Goal: Task Accomplishment & Management: Use online tool/utility

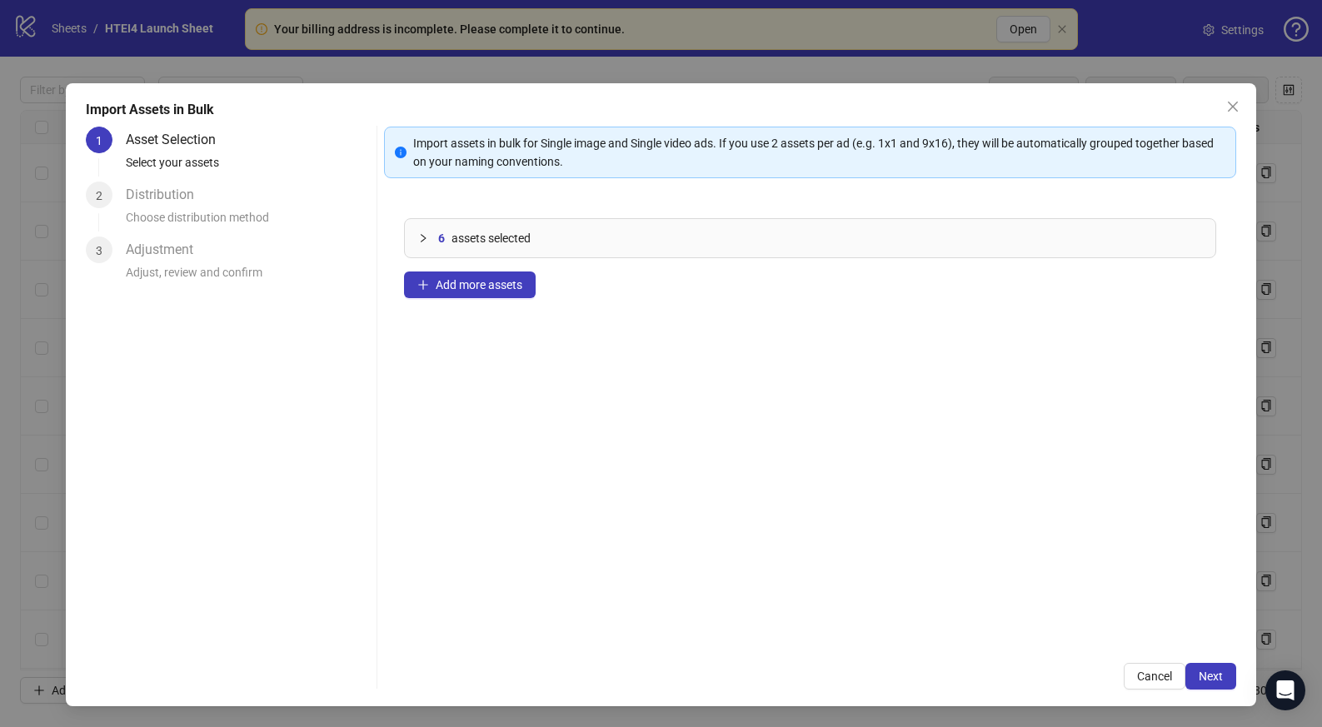
click at [1241, 692] on div "Import Assets in Bulk 1 Asset Selection Select your assets 2 Distribution Choos…" at bounding box center [661, 394] width 1190 height 623
click at [1238, 684] on div "Import Assets in Bulk 1 Asset Selection Select your assets 2 Distribution Choos…" at bounding box center [661, 394] width 1190 height 623
click at [1218, 682] on span "Next" at bounding box center [1211, 676] width 24 height 13
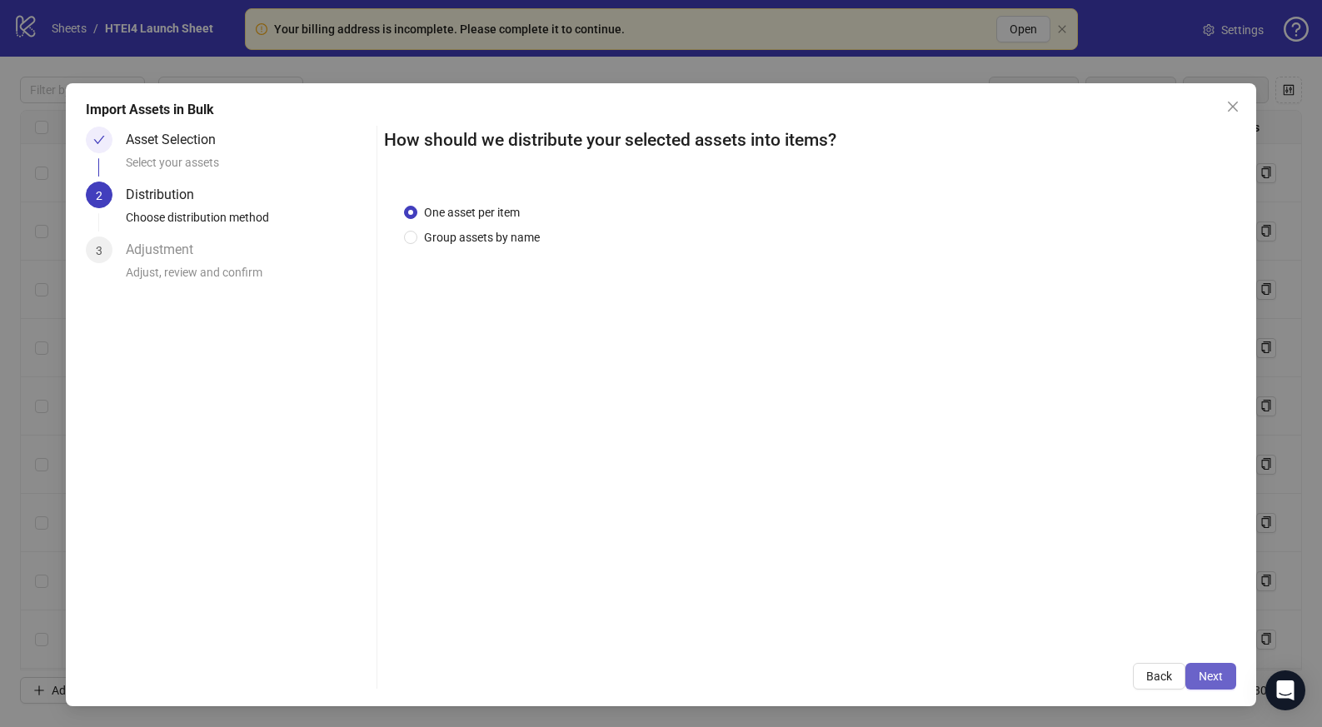
click at [1221, 665] on button "Next" at bounding box center [1211, 676] width 51 height 27
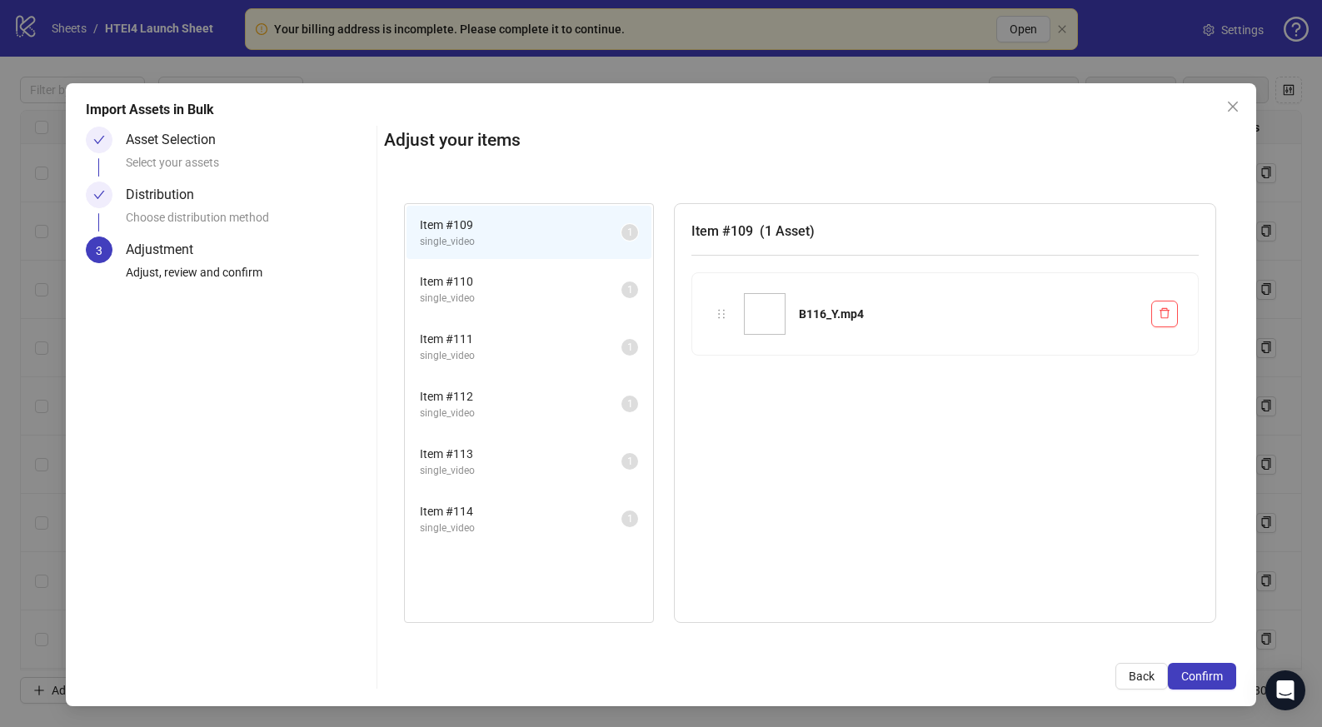
click at [1221, 665] on button "Confirm" at bounding box center [1202, 676] width 68 height 27
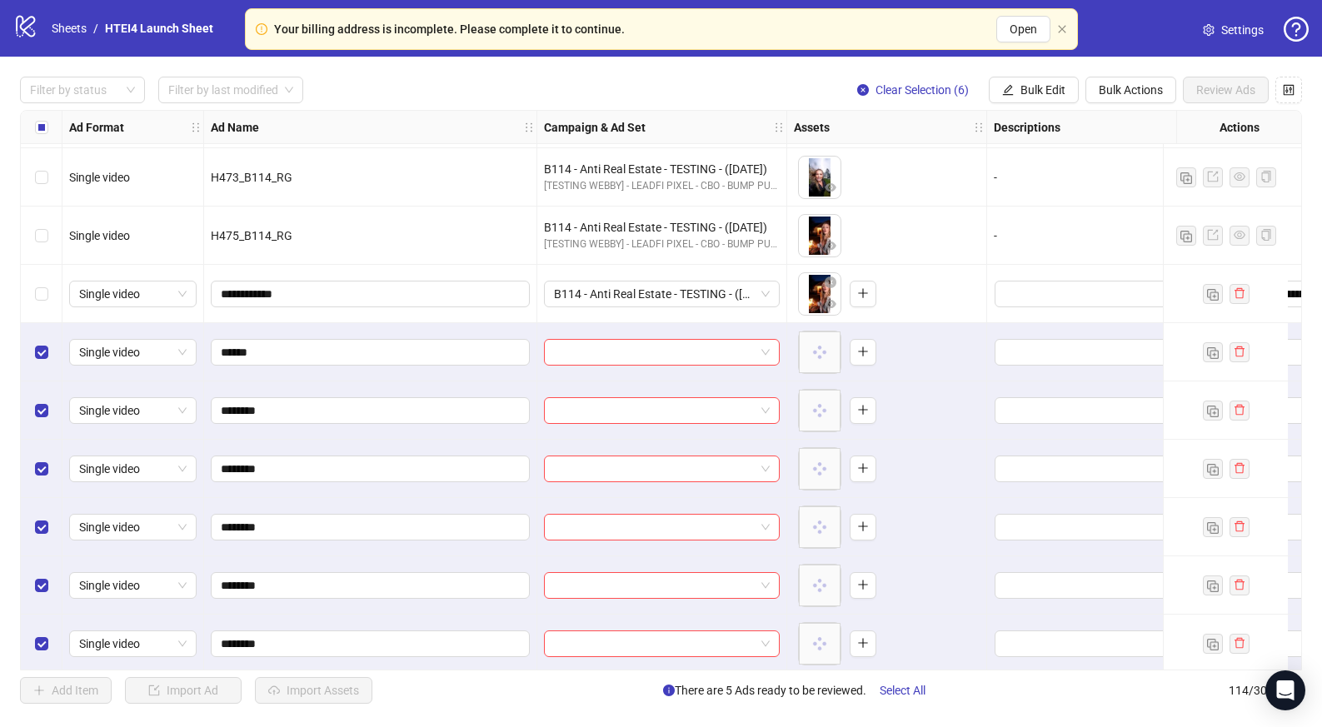
scroll to position [6130, 0]
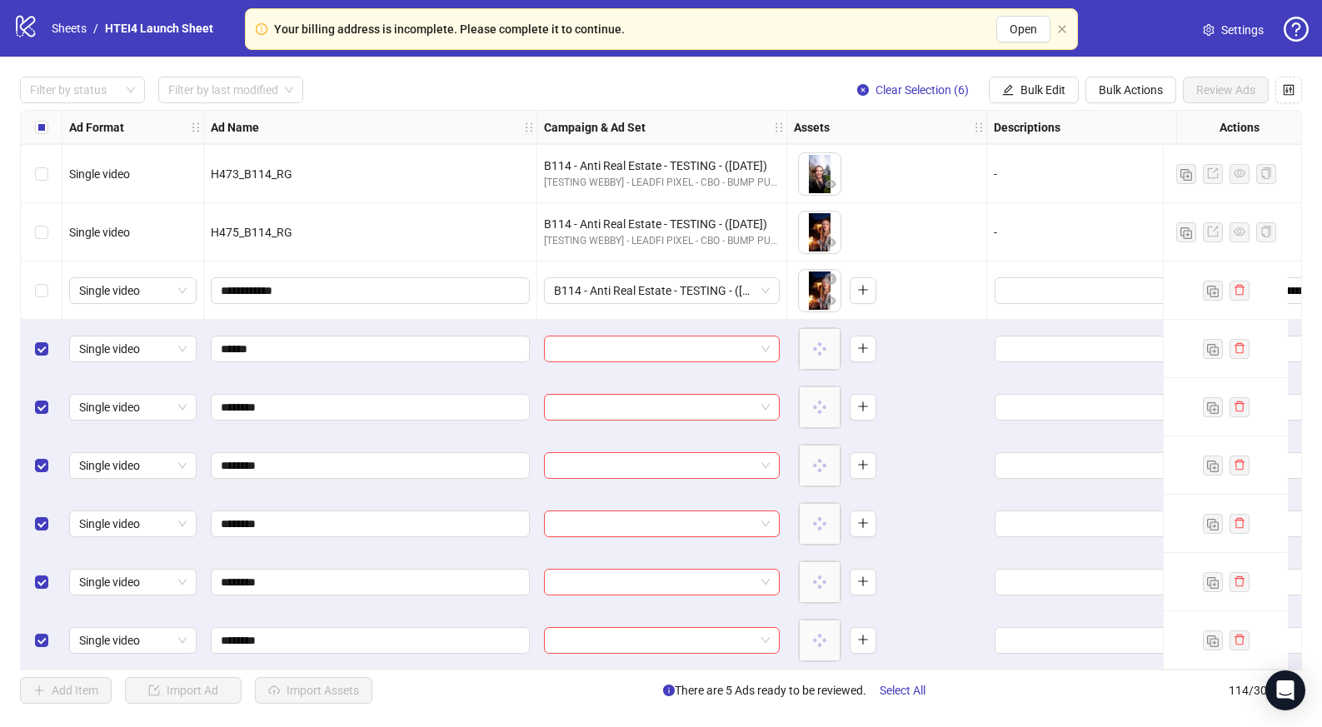
click at [49, 284] on div "Select row 108" at bounding box center [42, 291] width 42 height 58
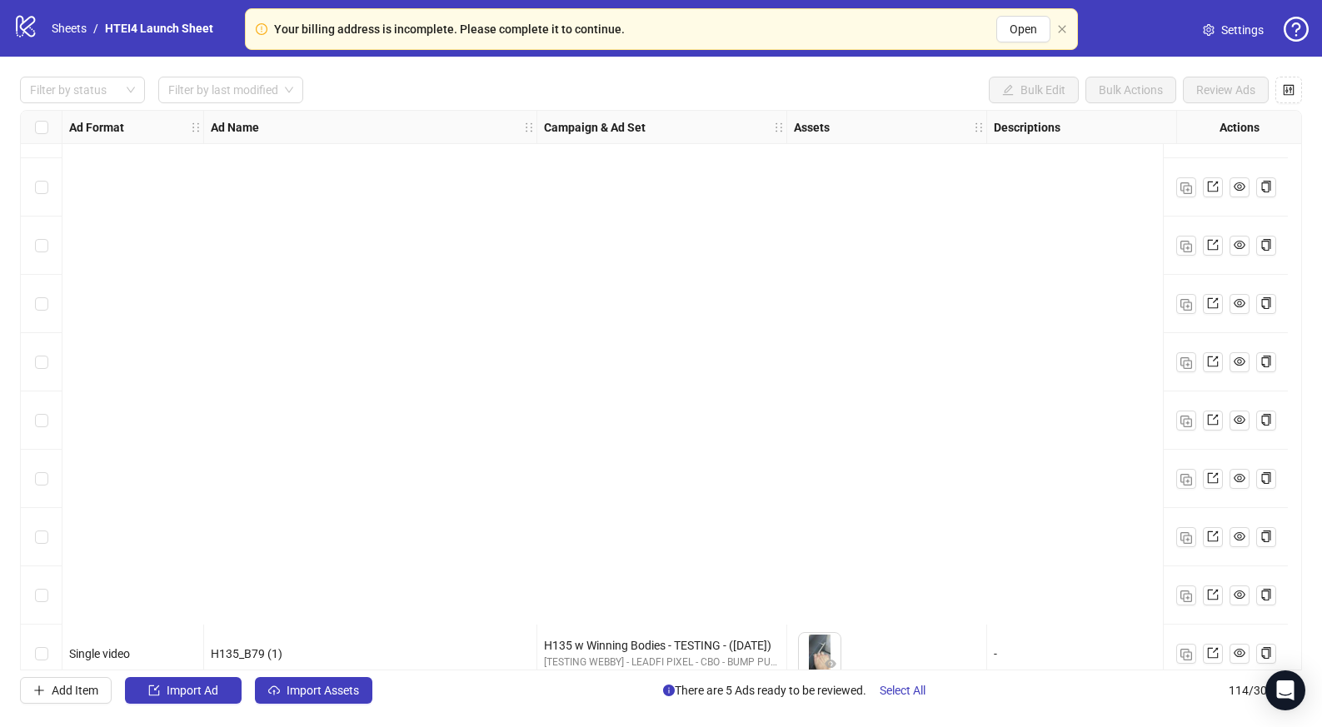
scroll to position [6130, 0]
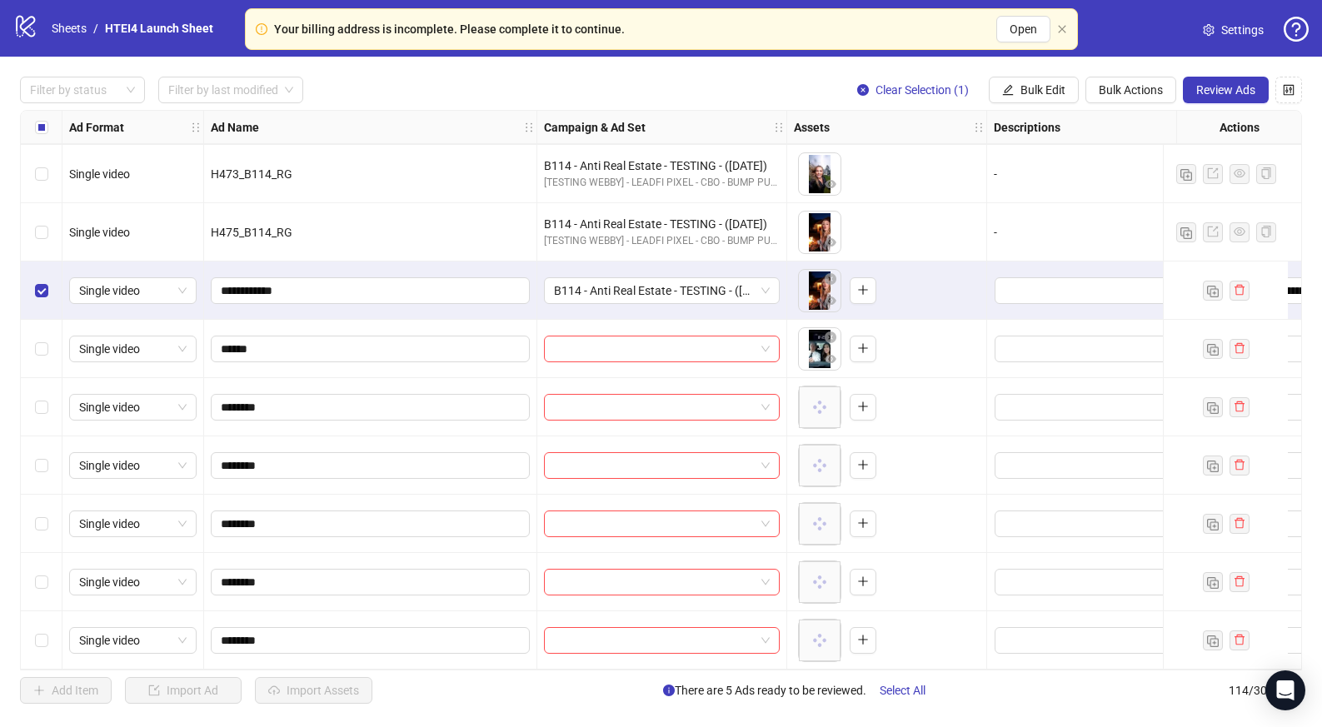
click at [47, 329] on div "Select row 109" at bounding box center [42, 349] width 42 height 58
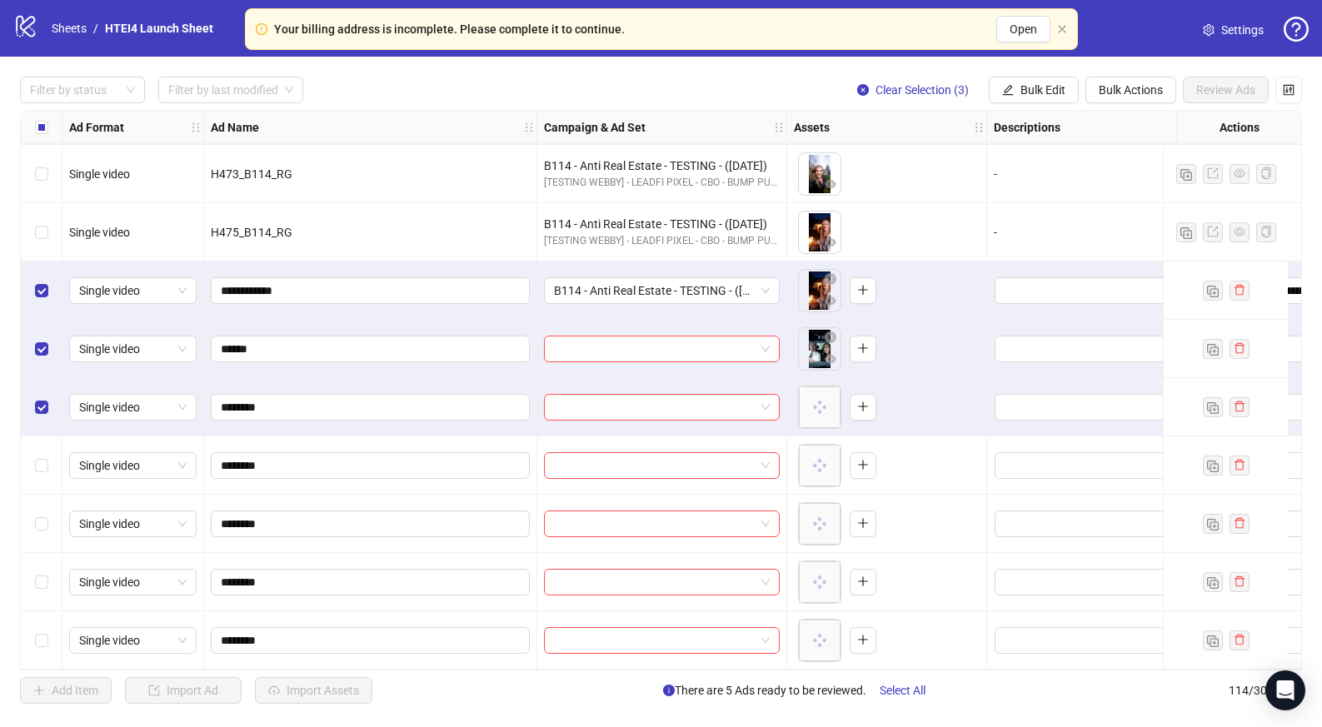
click at [47, 438] on div "Select row 111" at bounding box center [42, 466] width 42 height 58
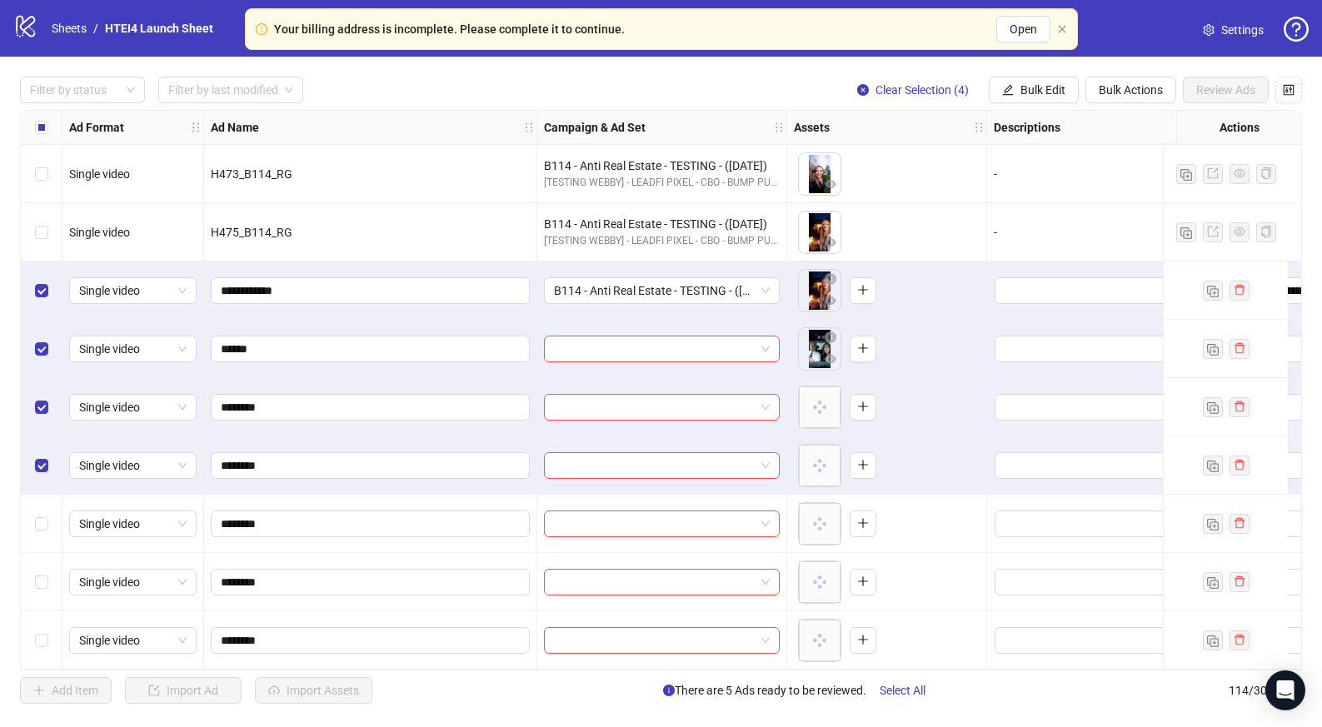
click at [42, 527] on div "Select row 112" at bounding box center [42, 524] width 42 height 58
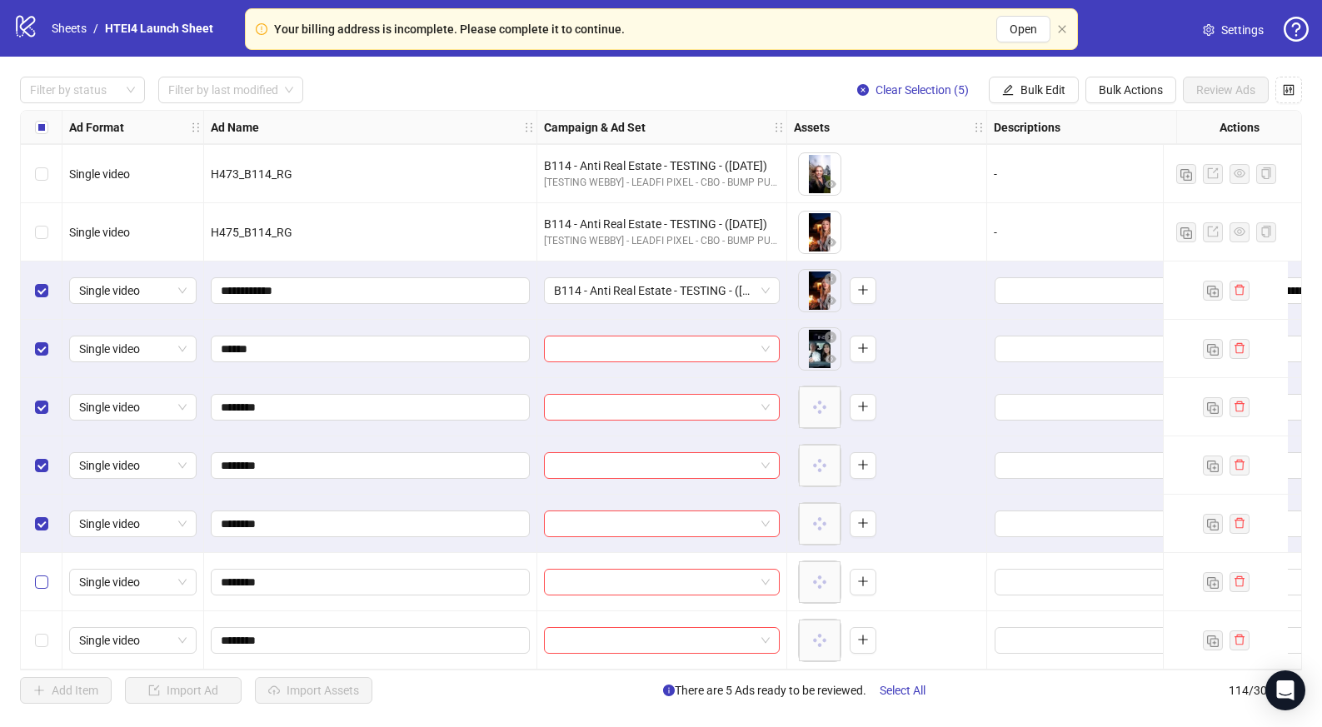
click at [42, 583] on label "Select row 113" at bounding box center [41, 582] width 13 height 18
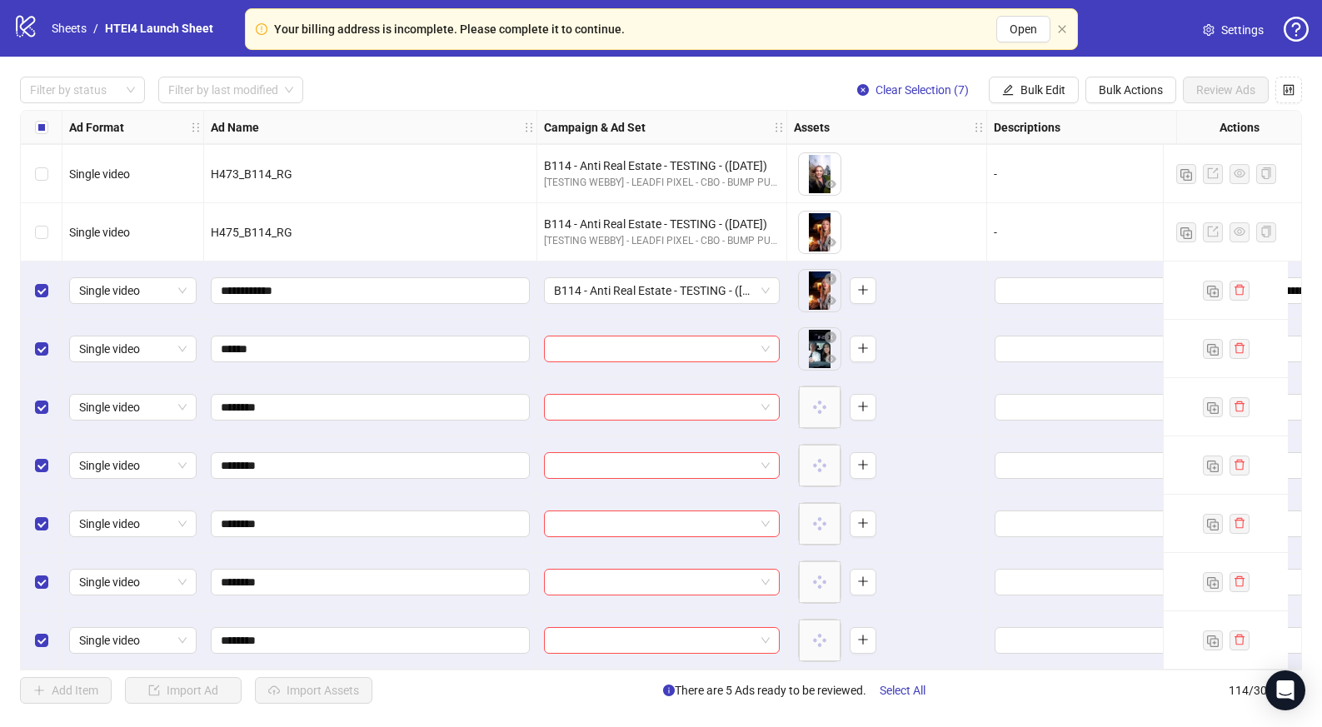
click at [1049, 76] on div "Filter by status Filter by last modified Clear Selection (7) Bulk Edit Bulk Act…" at bounding box center [661, 390] width 1322 height 667
click at [1049, 82] on button "Bulk Edit" at bounding box center [1034, 90] width 90 height 27
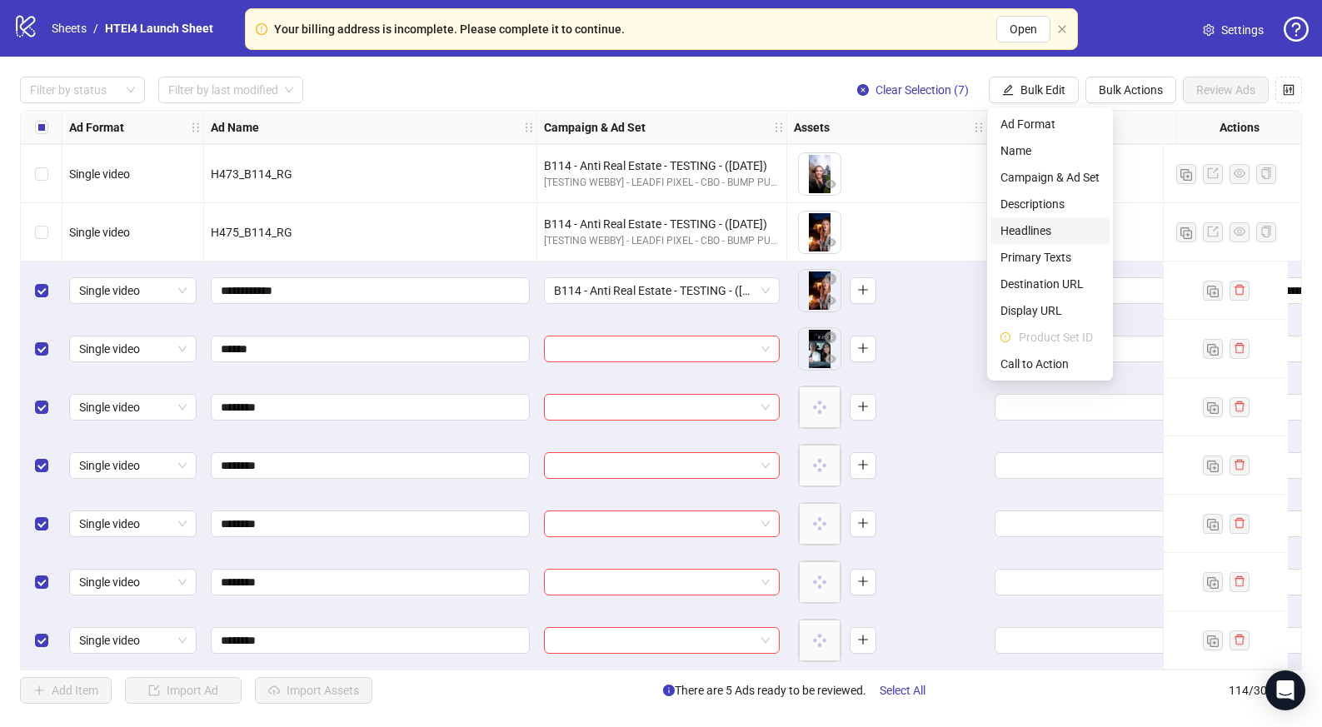
click at [1050, 222] on span "Headlines" at bounding box center [1050, 231] width 99 height 18
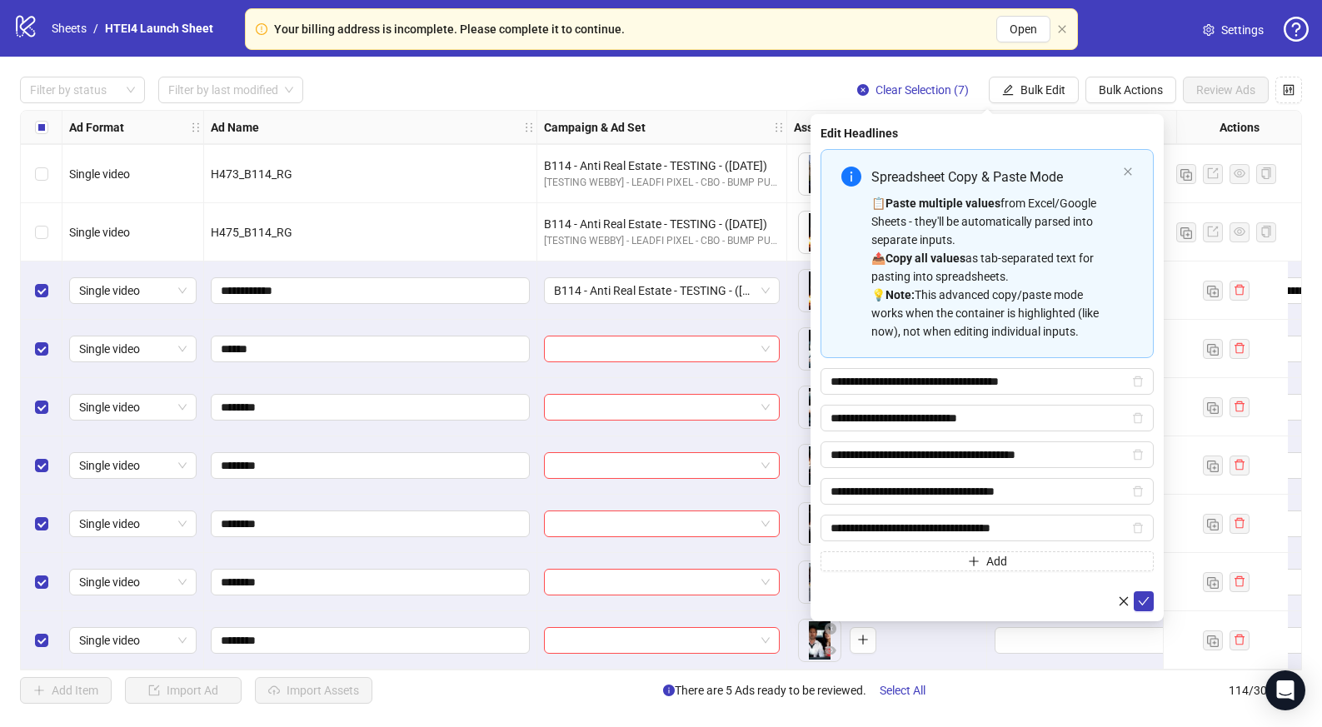
click at [1136, 586] on form "**********" at bounding box center [987, 380] width 333 height 462
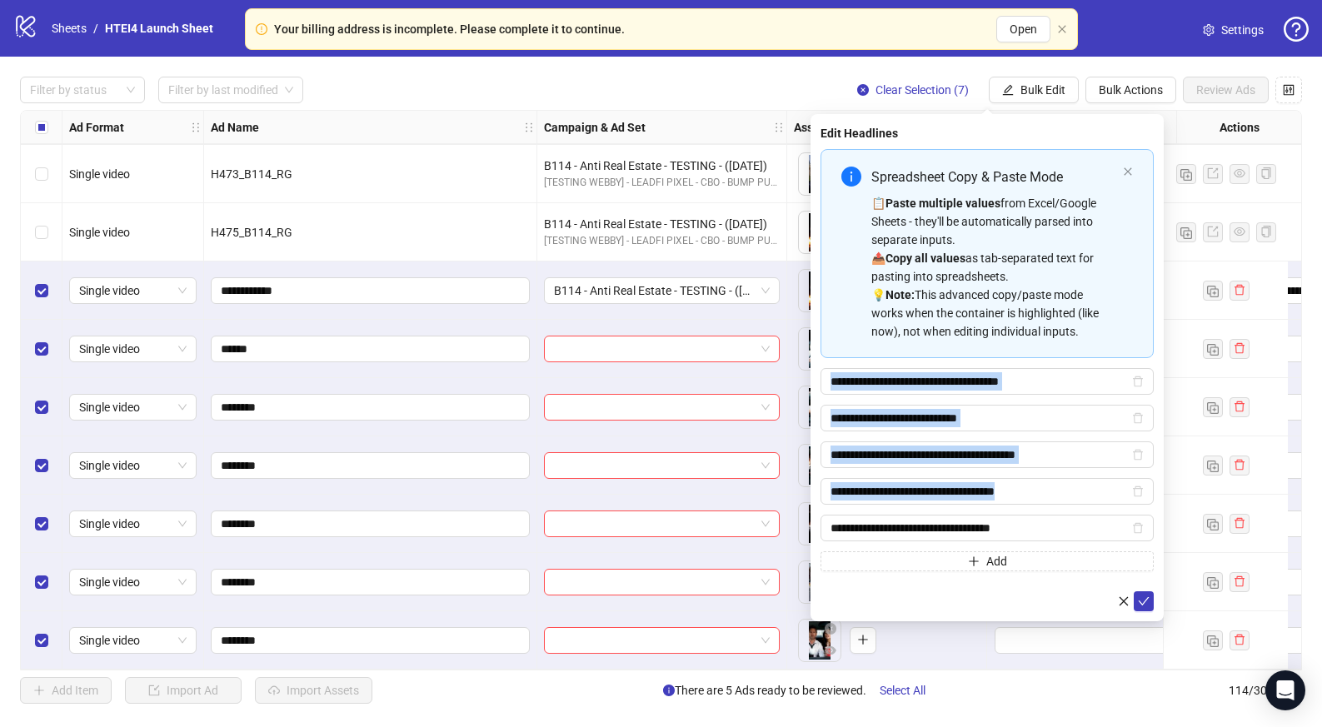
click at [1136, 586] on form "**********" at bounding box center [987, 380] width 333 height 462
click at [1149, 597] on icon "check" at bounding box center [1144, 602] width 12 height 12
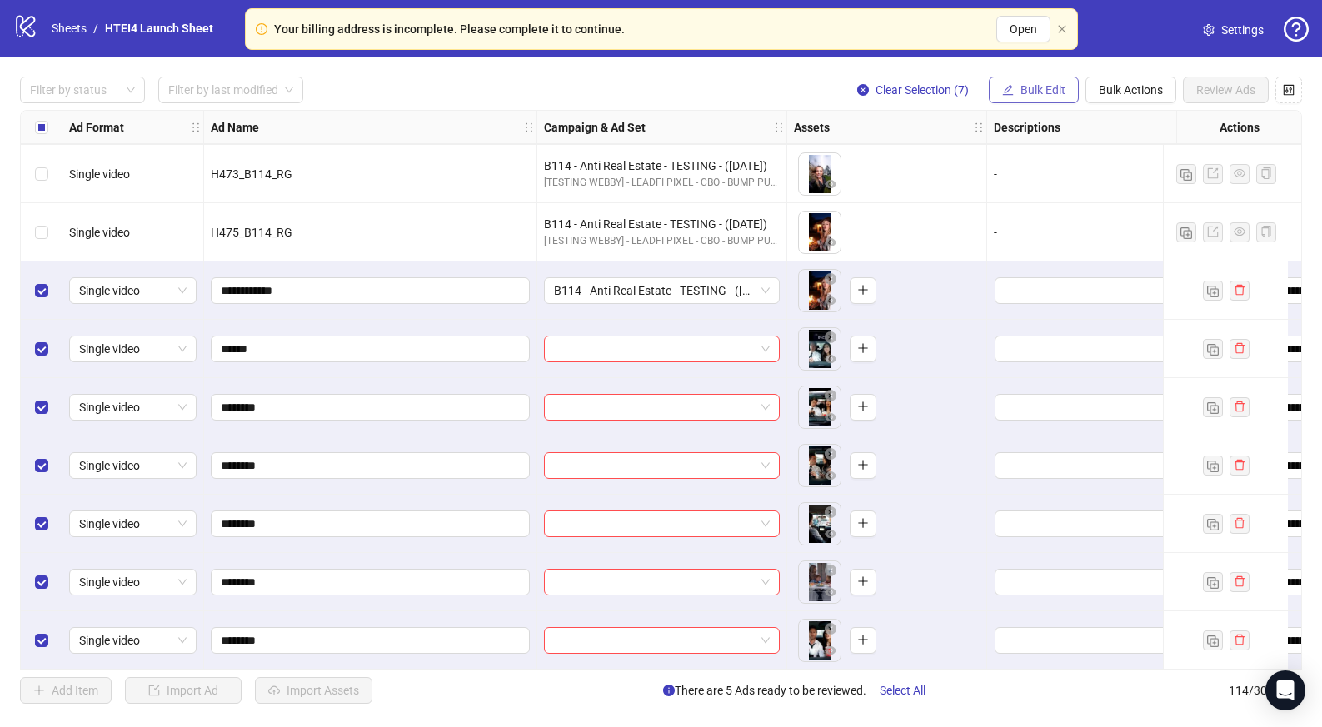
click at [1043, 91] on span "Bulk Edit" at bounding box center [1043, 89] width 45 height 13
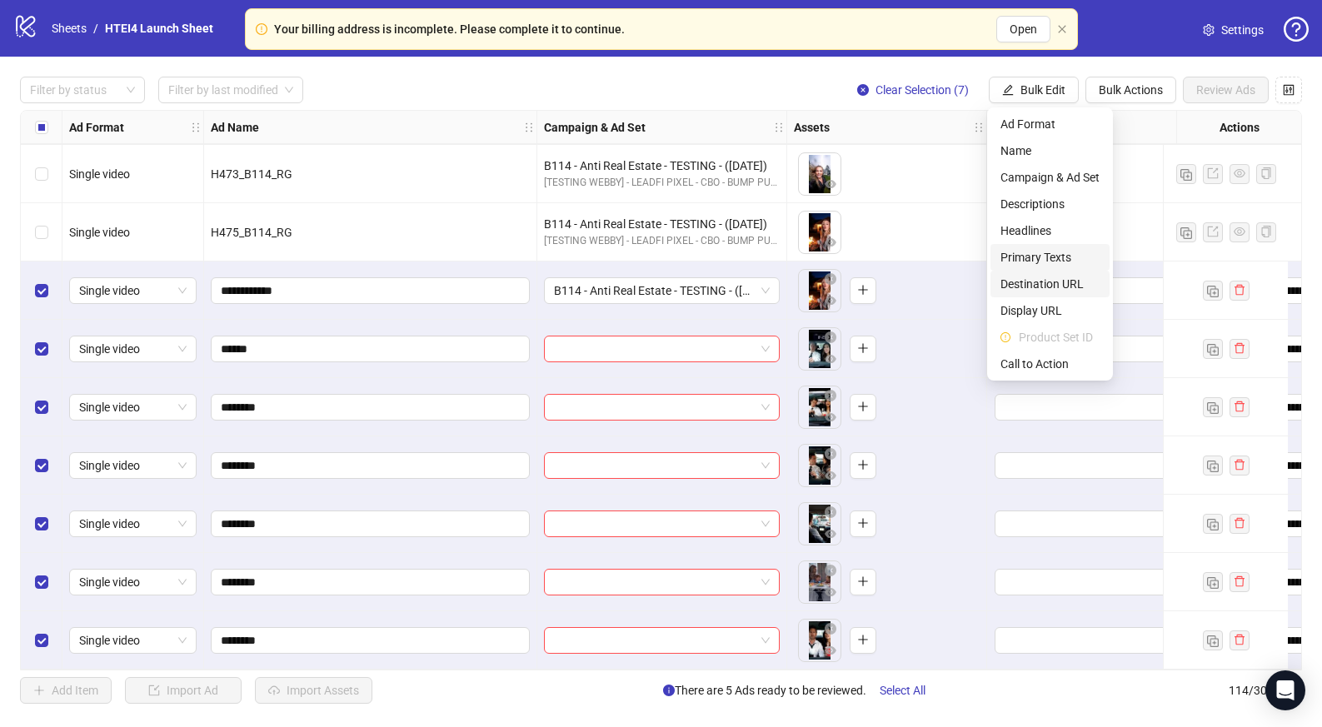
click at [1051, 257] on span "Primary Texts" at bounding box center [1050, 257] width 99 height 18
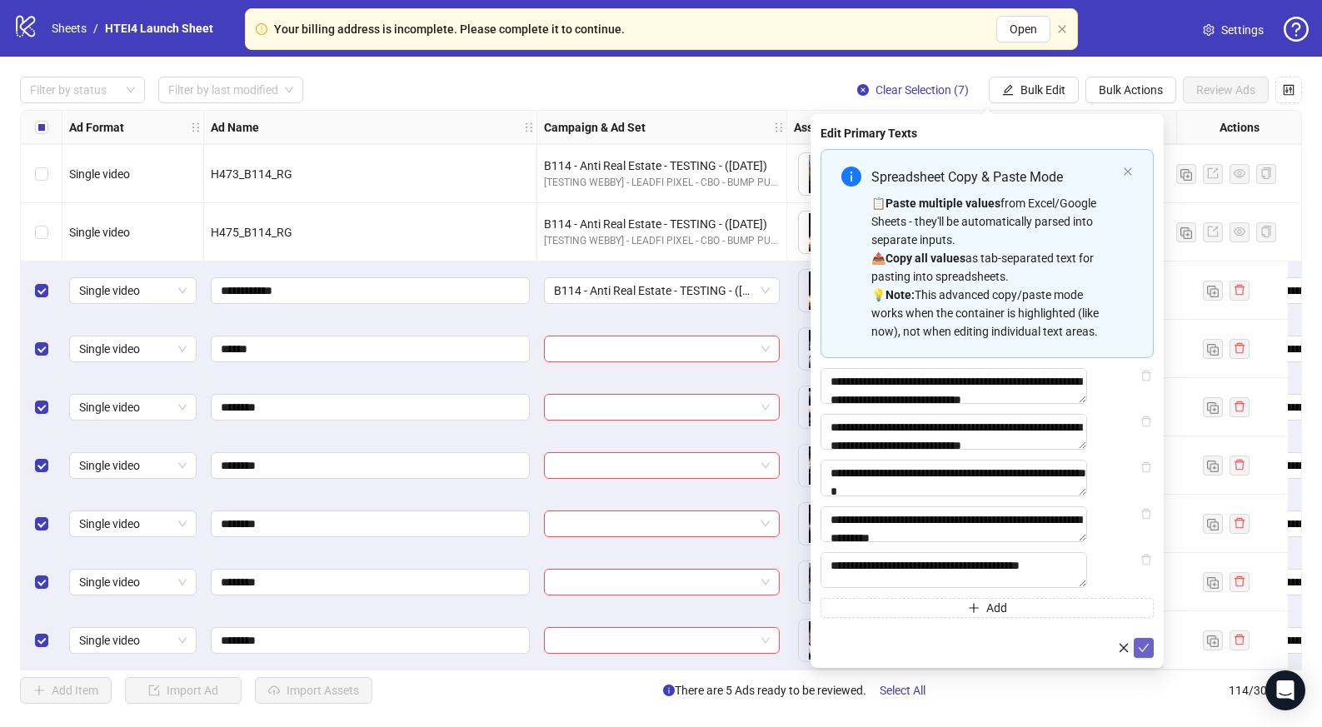
click at [1148, 658] on button "submit" at bounding box center [1144, 648] width 20 height 20
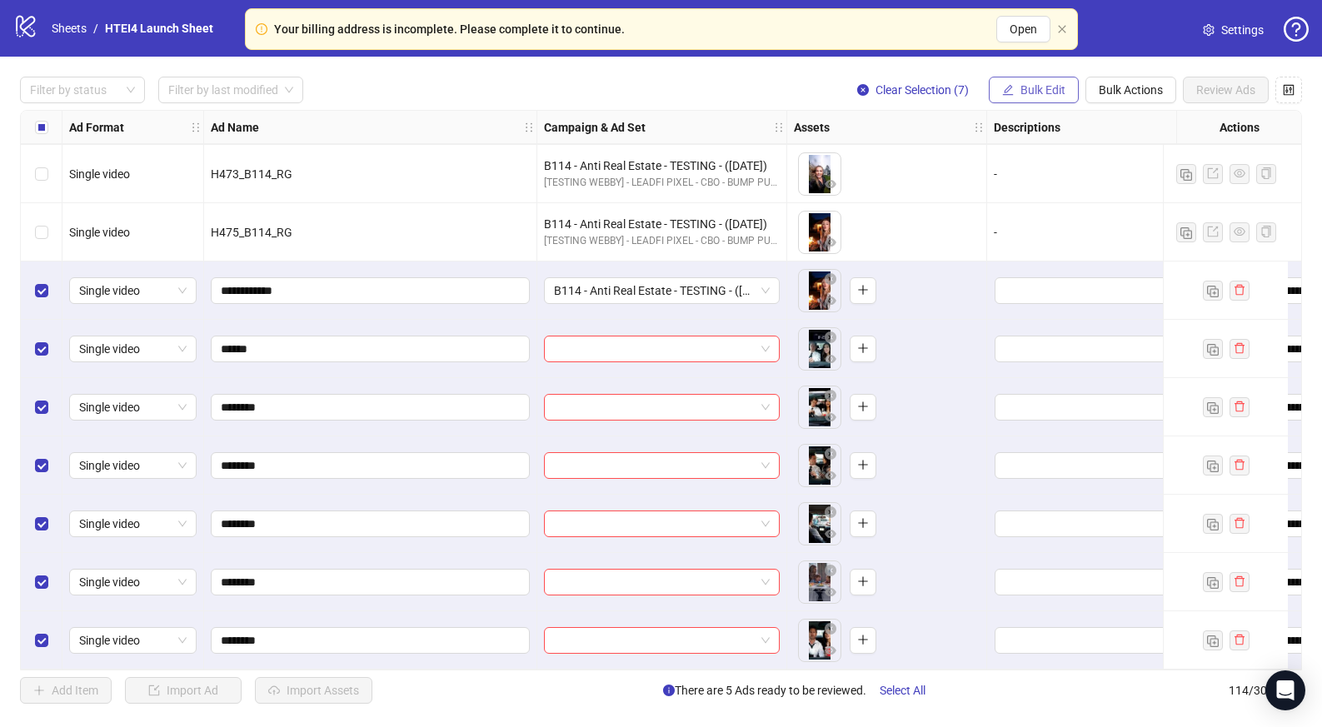
click at [1036, 85] on span "Bulk Edit" at bounding box center [1043, 89] width 45 height 13
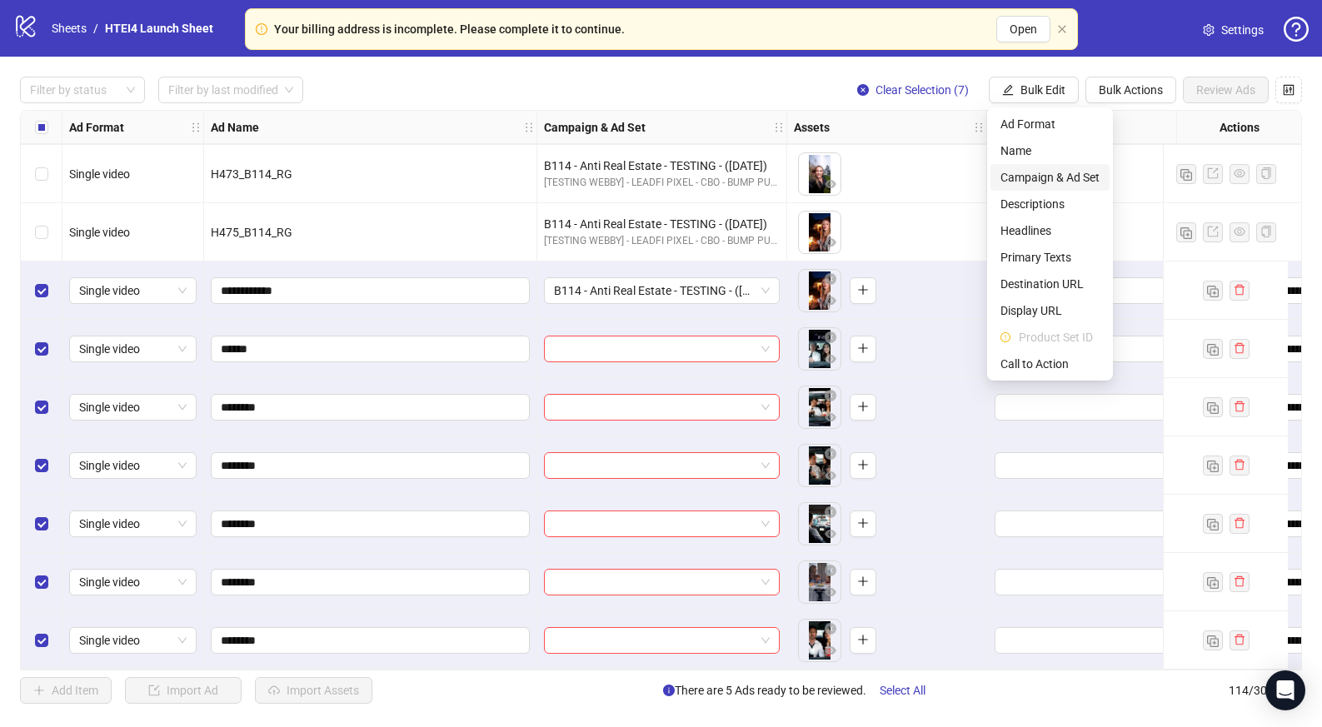
click at [1037, 177] on span "Campaign & Ad Set" at bounding box center [1050, 177] width 99 height 18
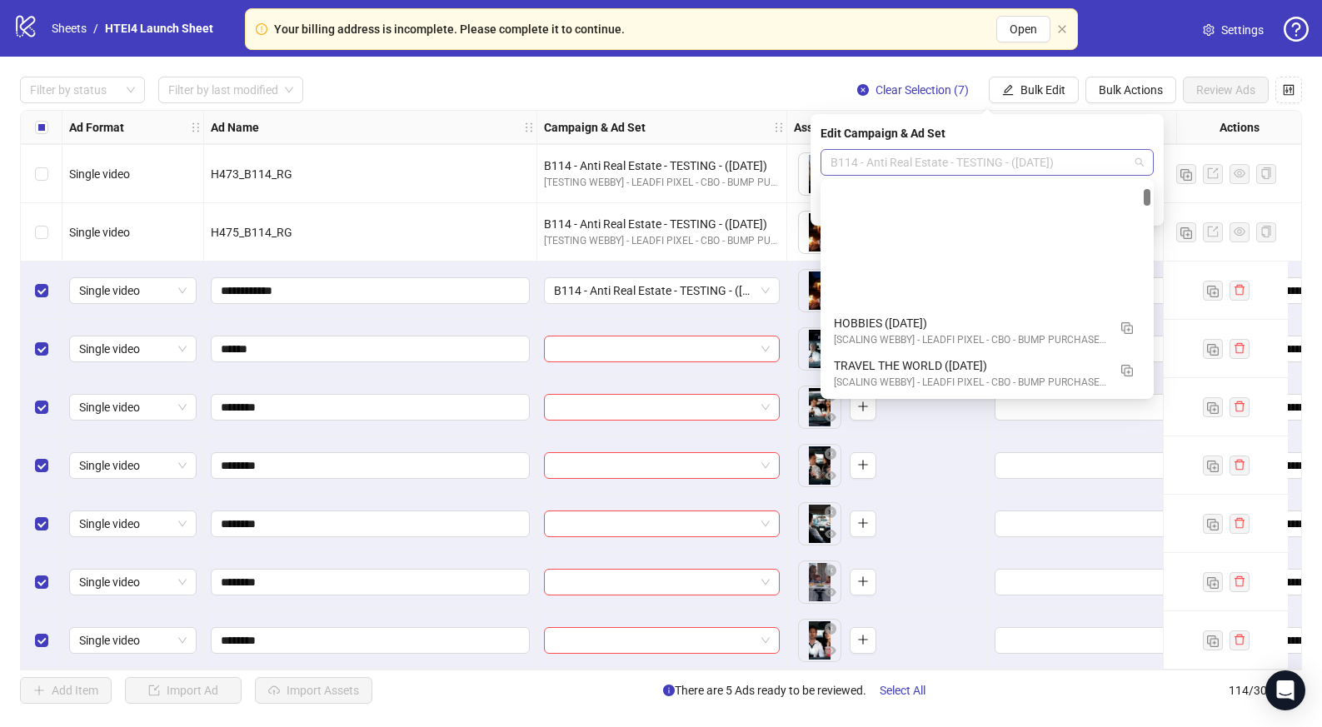
click at [974, 166] on span "B114 - Anti Real Estate - TESTING - ([DATE])" at bounding box center [987, 162] width 313 height 25
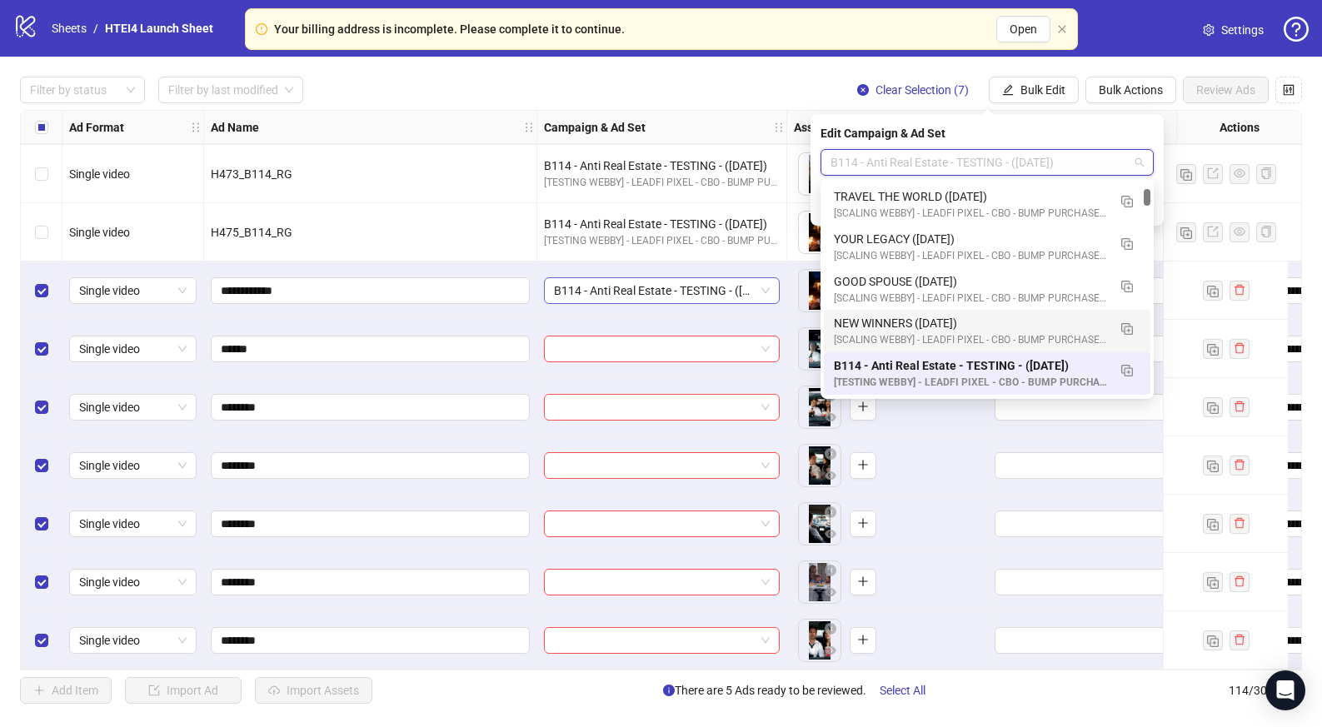
click at [770, 277] on div "B114 - Anti Real Estate - TESTING - ([DATE])" at bounding box center [662, 290] width 236 height 27
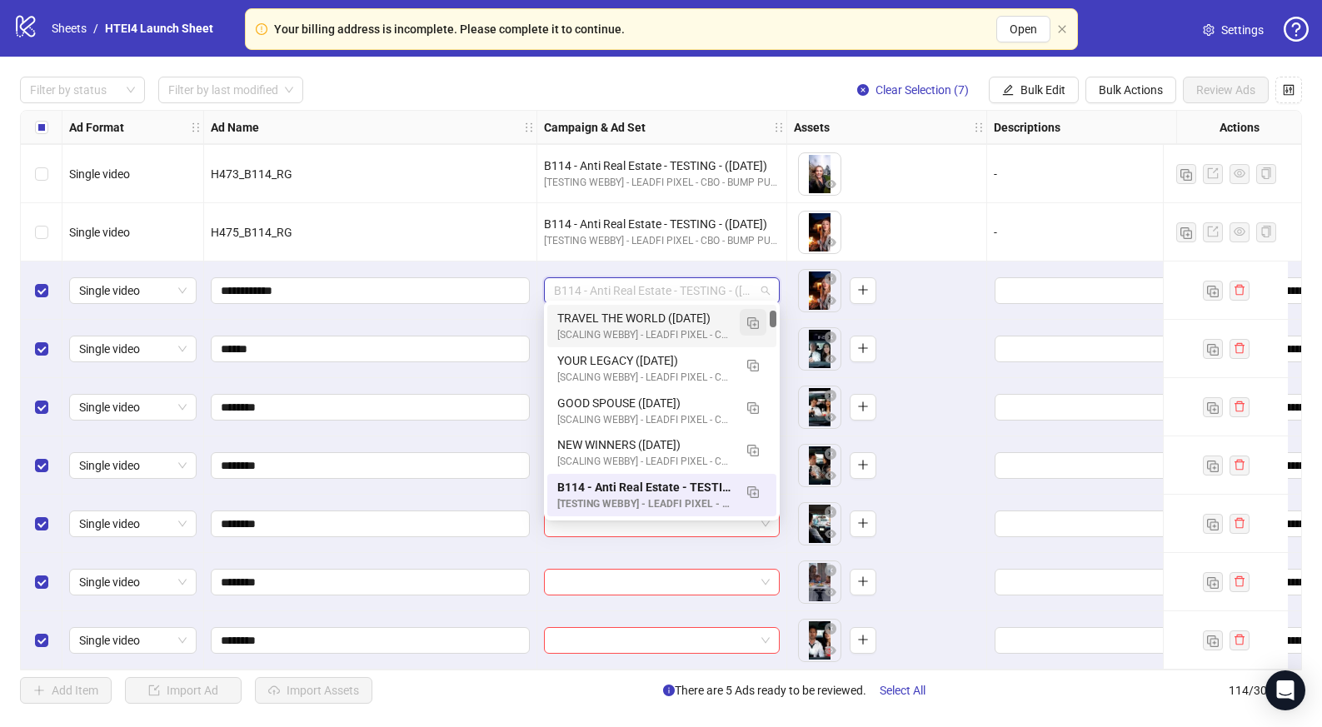
click at [752, 327] on img "button" at bounding box center [753, 323] width 12 height 12
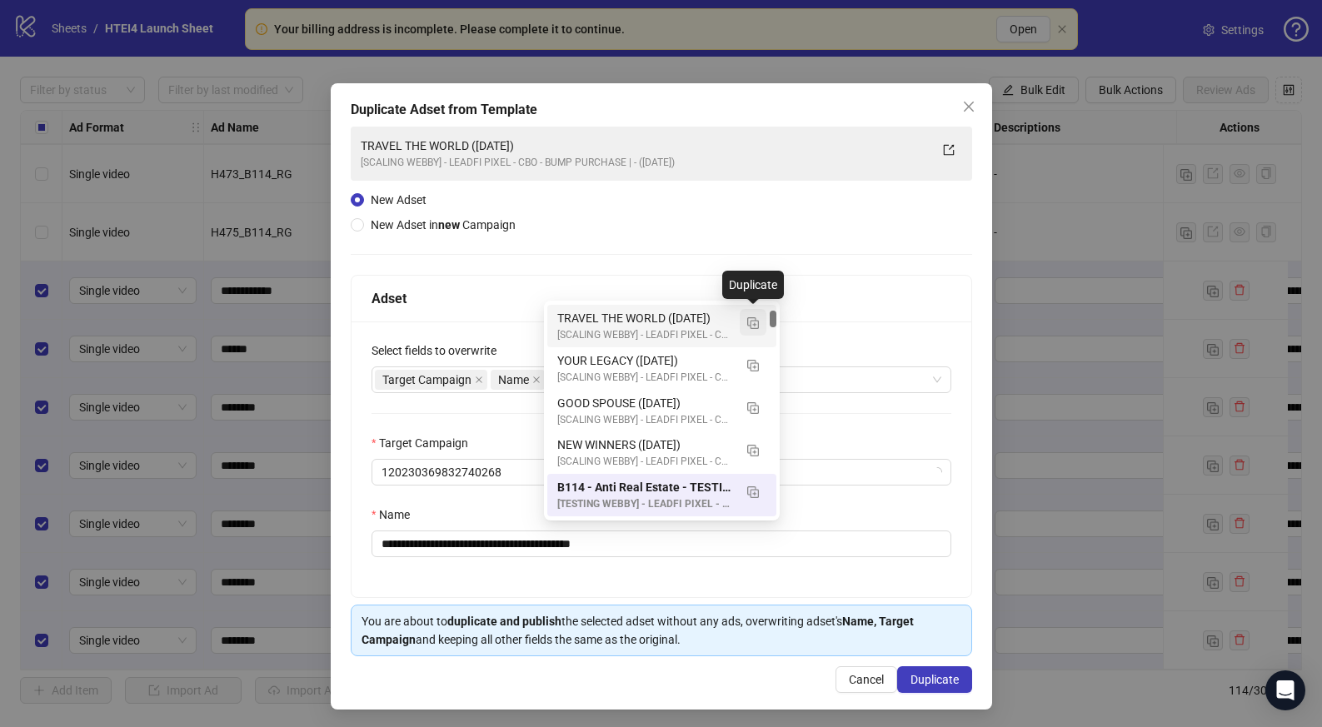
click at [752, 327] on img "button" at bounding box center [753, 323] width 12 height 12
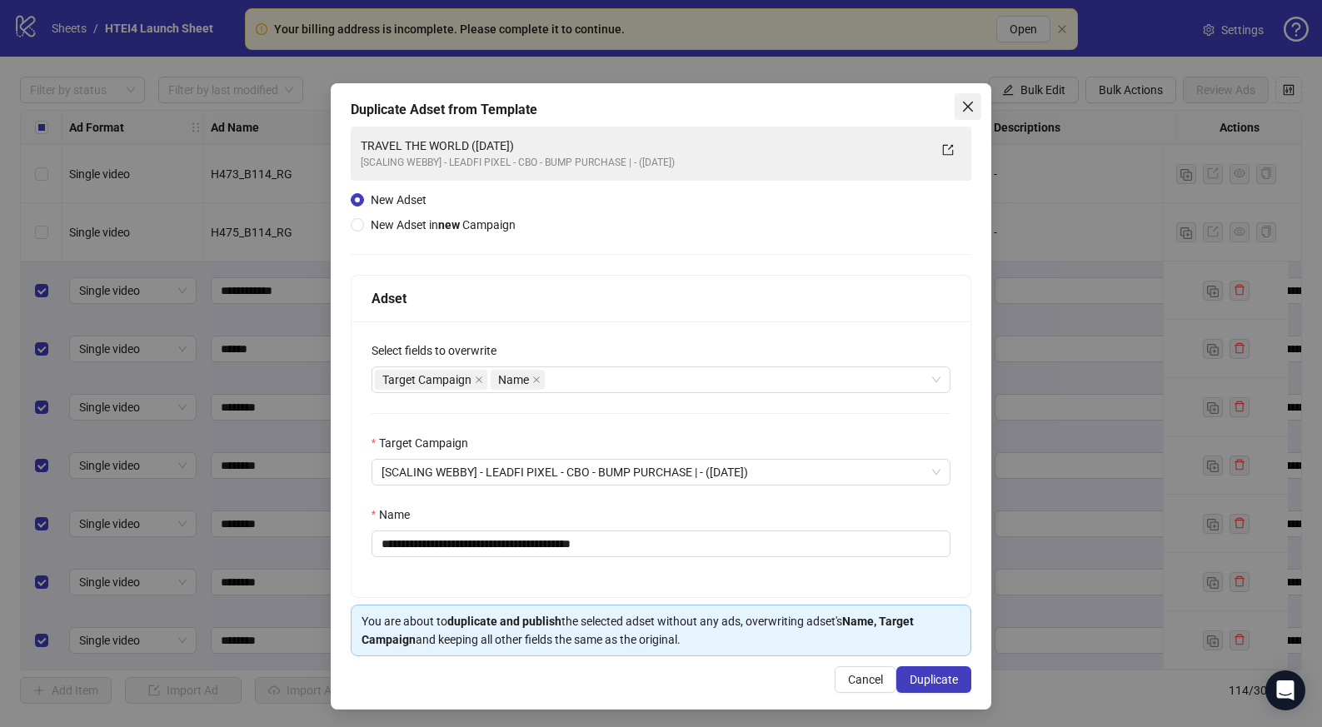
click at [959, 96] on button "Close" at bounding box center [968, 106] width 27 height 27
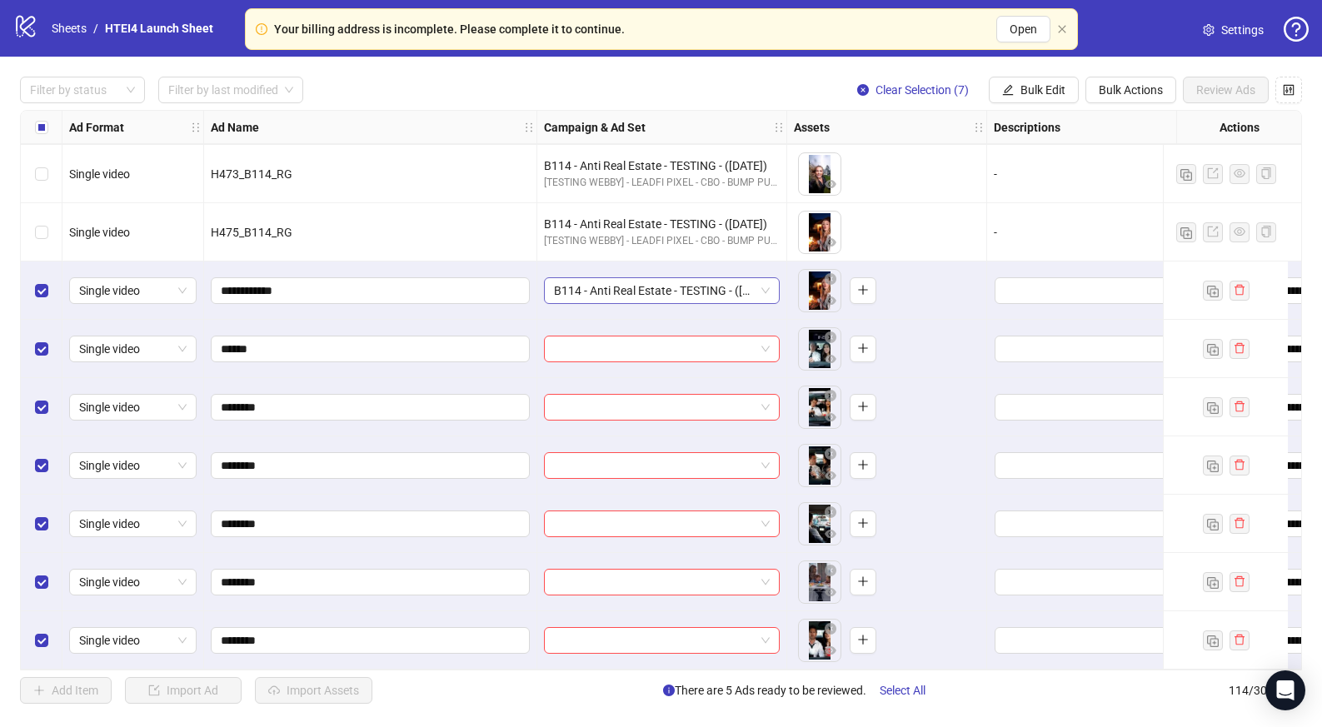
click at [740, 278] on span "B114 - Anti Real Estate - TESTING - ([DATE])" at bounding box center [662, 290] width 216 height 25
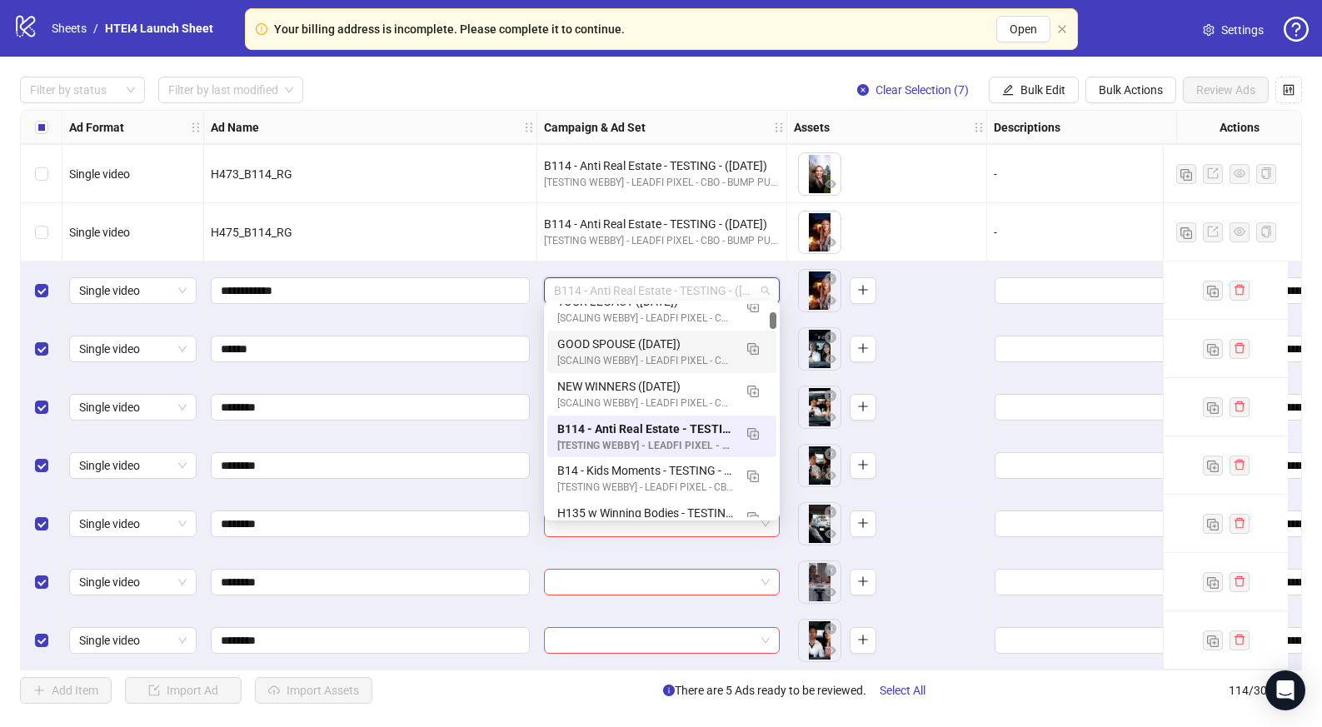
scroll to position [230, 0]
click at [752, 433] on img "button" at bounding box center [753, 433] width 12 height 12
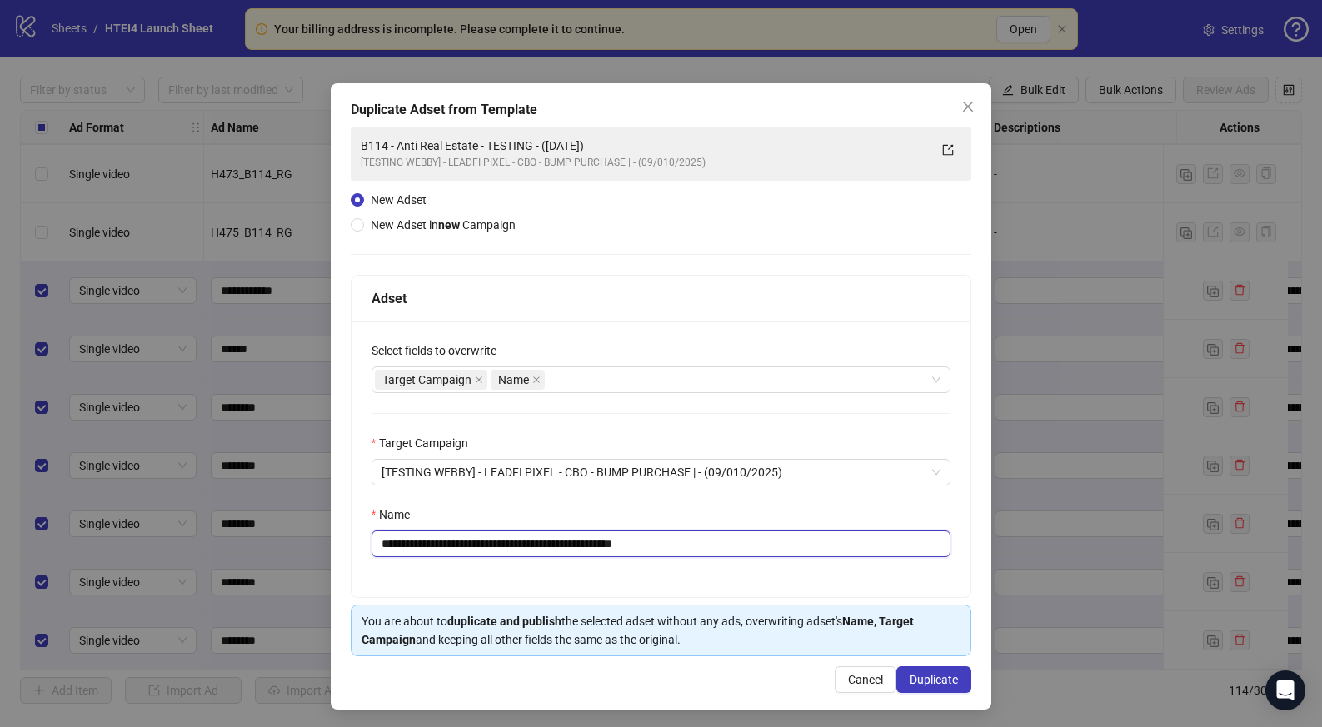
click at [407, 548] on input "**********" at bounding box center [662, 544] width 580 height 27
drag, startPoint x: 420, startPoint y: 547, endPoint x: 499, endPoint y: 551, distance: 79.2
click at [499, 551] on input "**********" at bounding box center [662, 544] width 580 height 27
drag, startPoint x: 578, startPoint y: 546, endPoint x: 641, endPoint y: 546, distance: 62.5
click at [629, 546] on input "**********" at bounding box center [662, 544] width 580 height 27
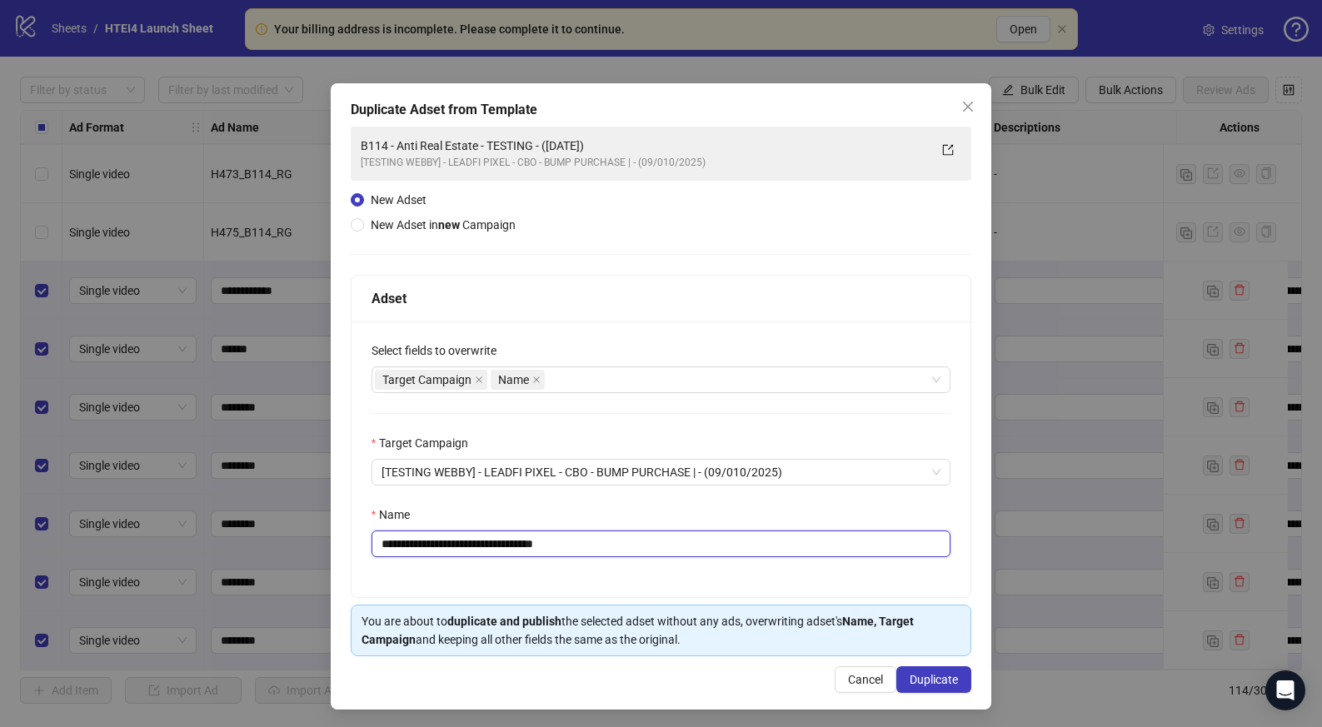
click at [537, 543] on input "**********" at bounding box center [662, 544] width 580 height 27
type input "**********"
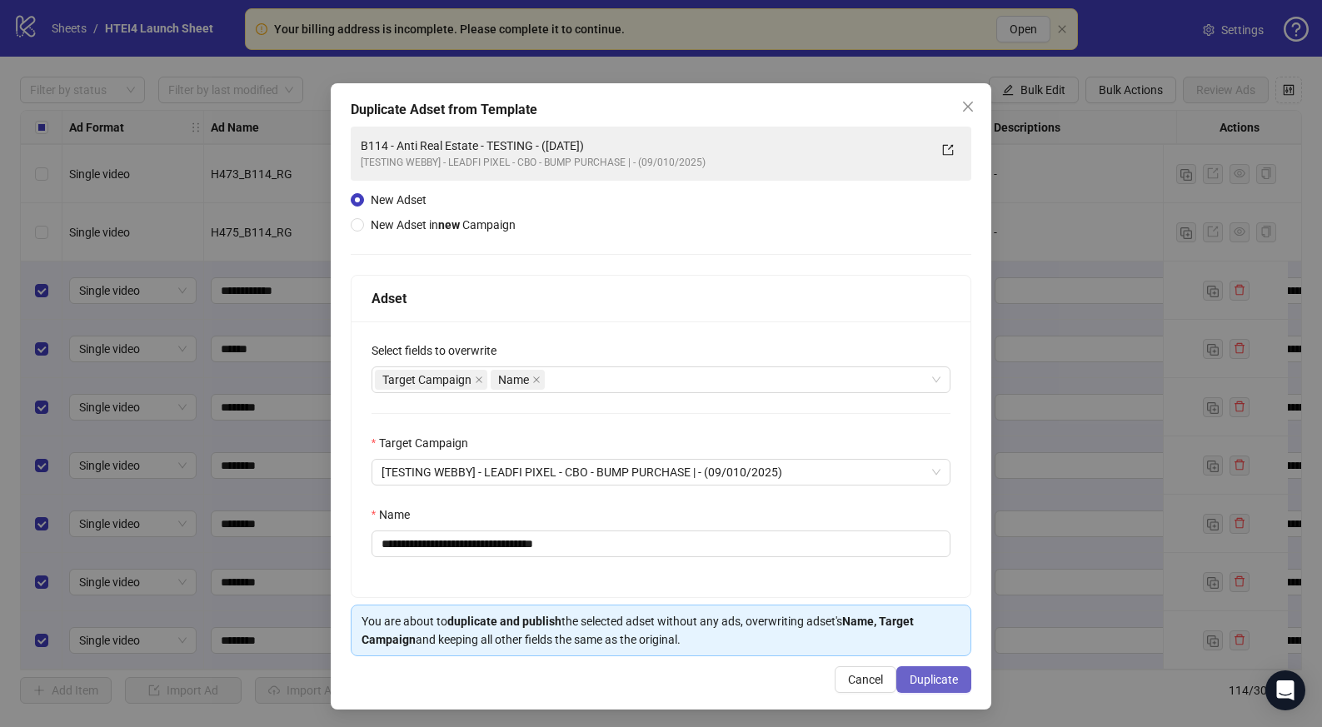
click at [927, 672] on button "Duplicate" at bounding box center [934, 680] width 75 height 27
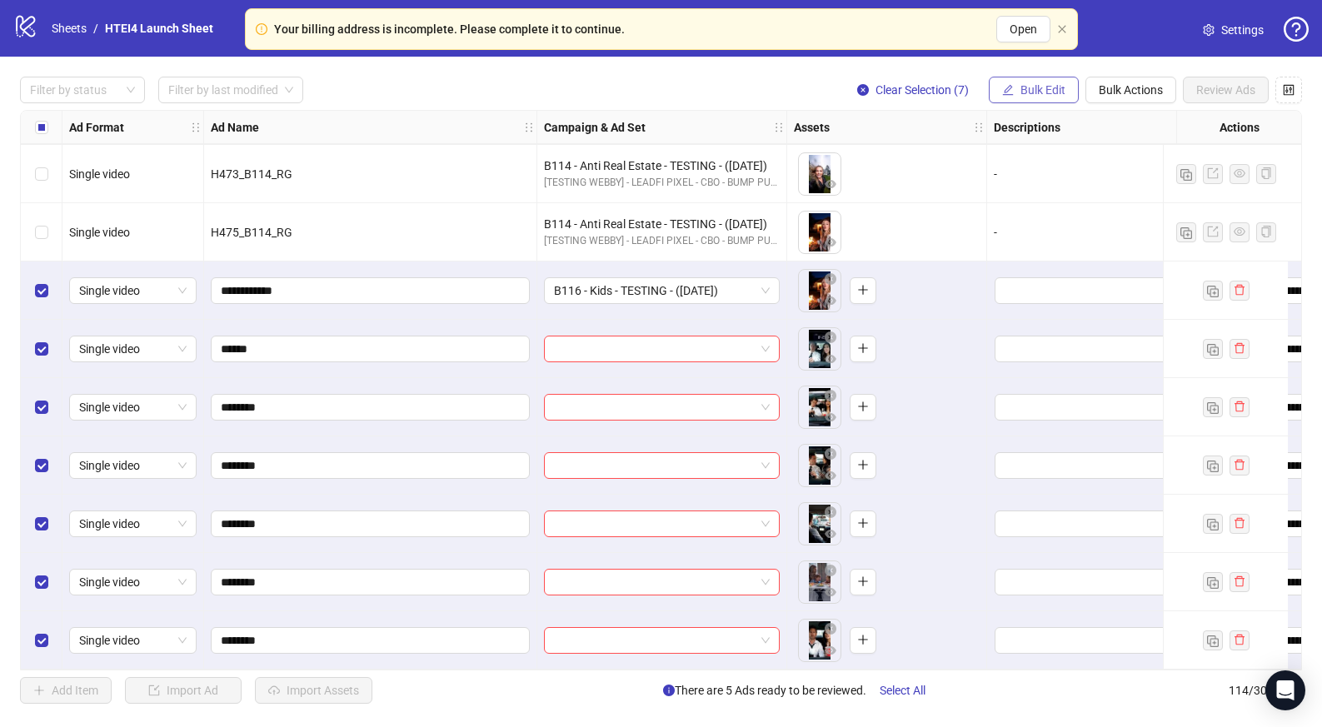
click at [1061, 94] on span "Bulk Edit" at bounding box center [1043, 89] width 45 height 13
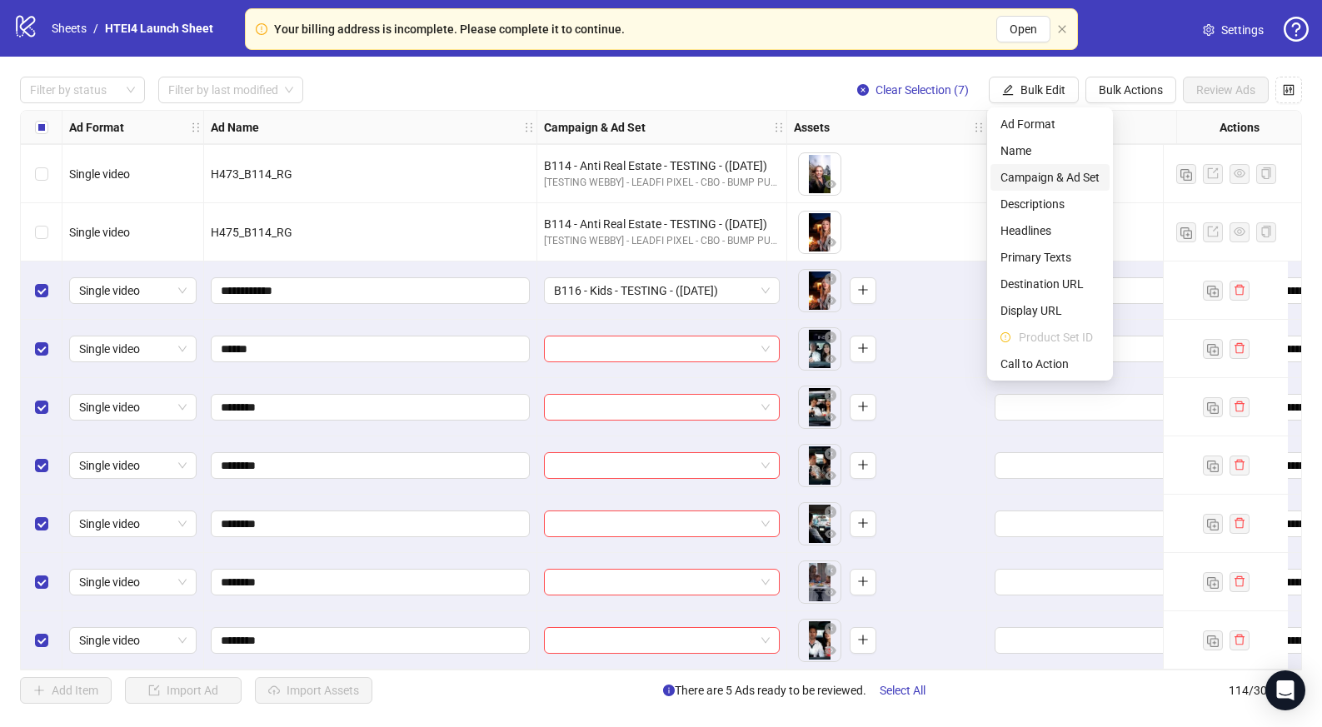
click at [1056, 182] on span "Campaign & Ad Set" at bounding box center [1050, 177] width 99 height 18
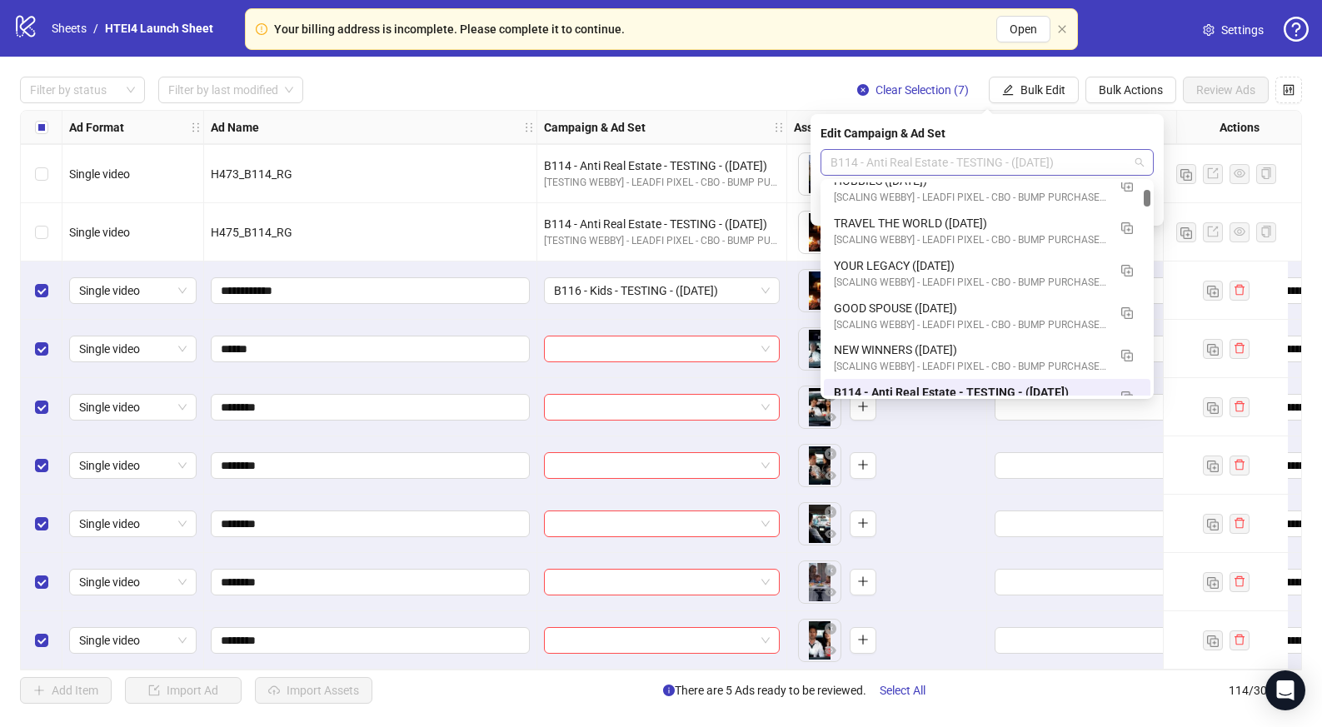
click at [998, 159] on span "B114 - Anti Real Estate - TESTING - ([DATE])" at bounding box center [987, 162] width 313 height 25
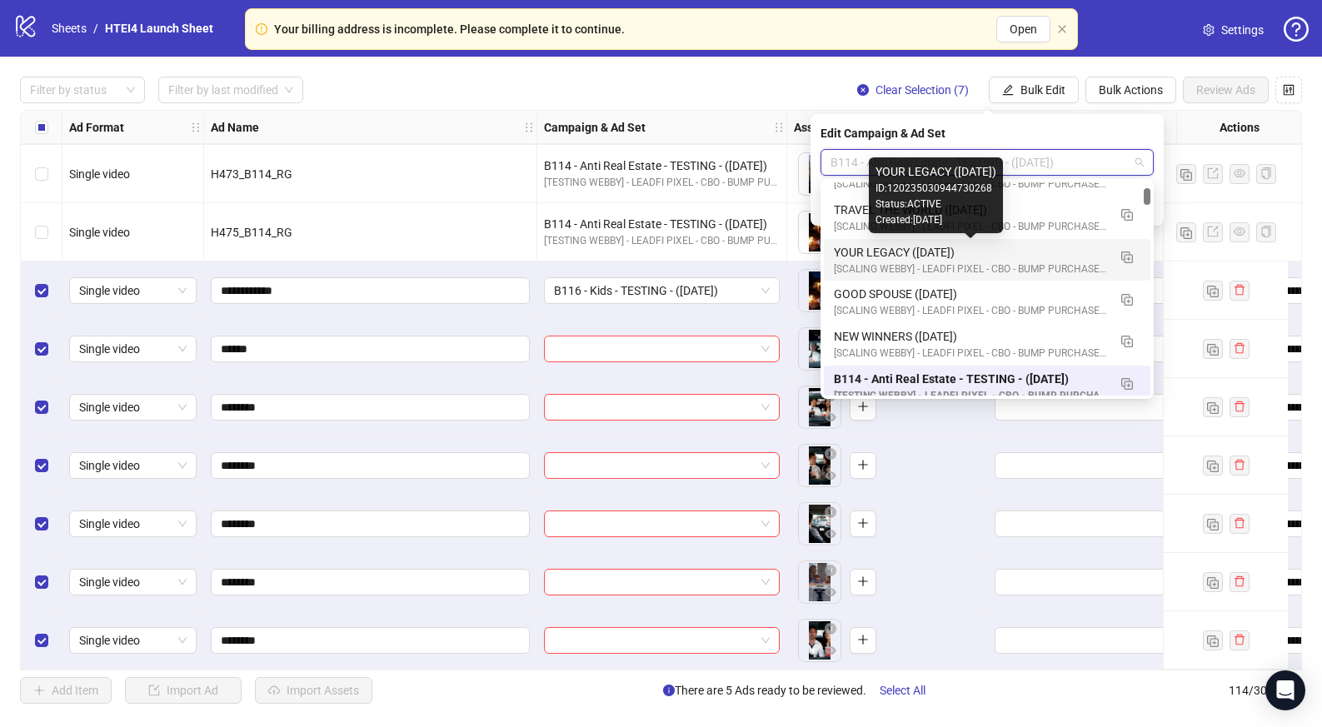
scroll to position [0, 0]
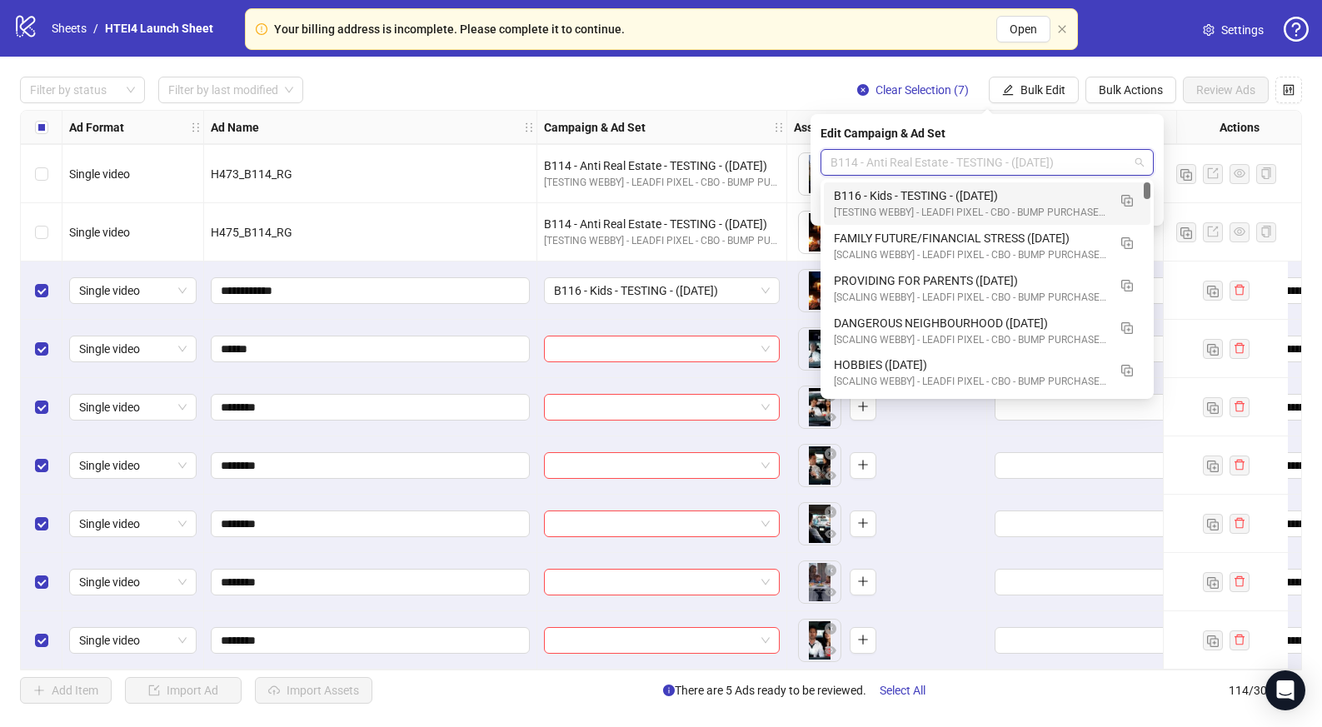
click at [831, 202] on div "B116 - Kids - TESTING - (09.14.2025) [TESTING WEBBY] - LEADFI PIXEL - CBO - BUM…" at bounding box center [987, 203] width 327 height 42
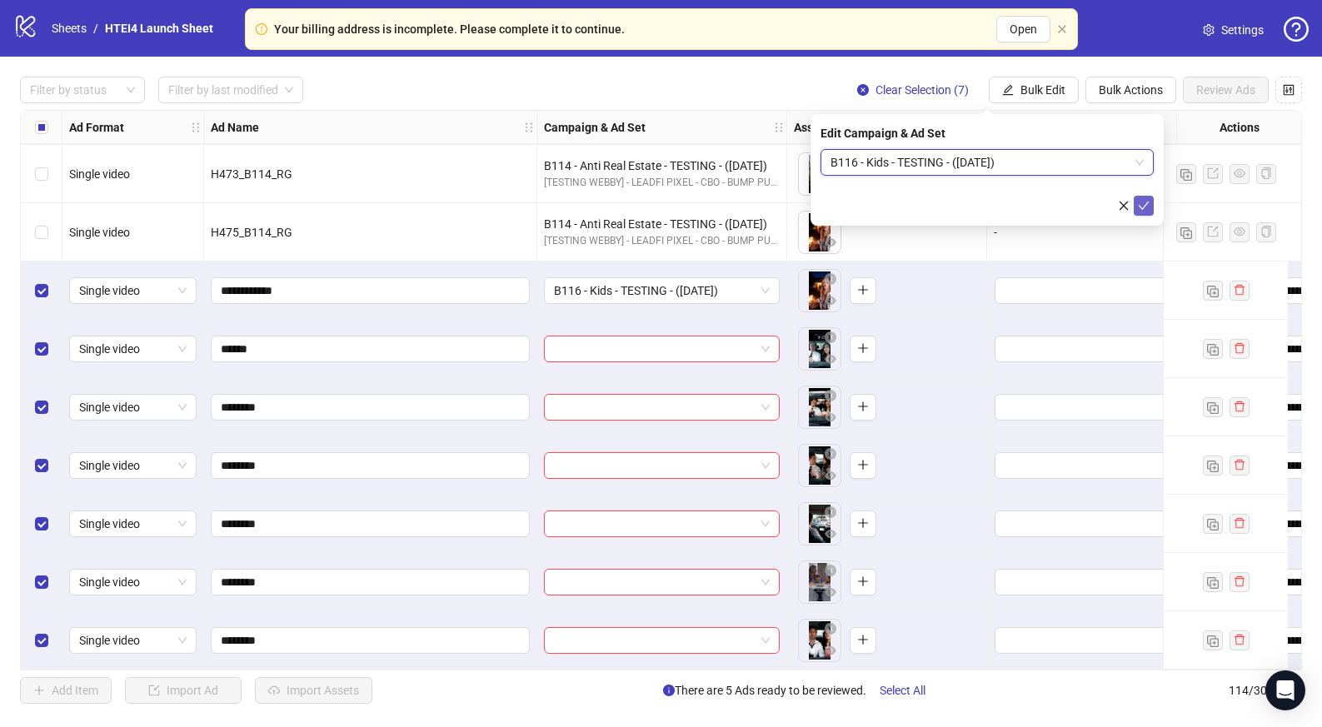
click at [1152, 208] on button "submit" at bounding box center [1144, 206] width 20 height 20
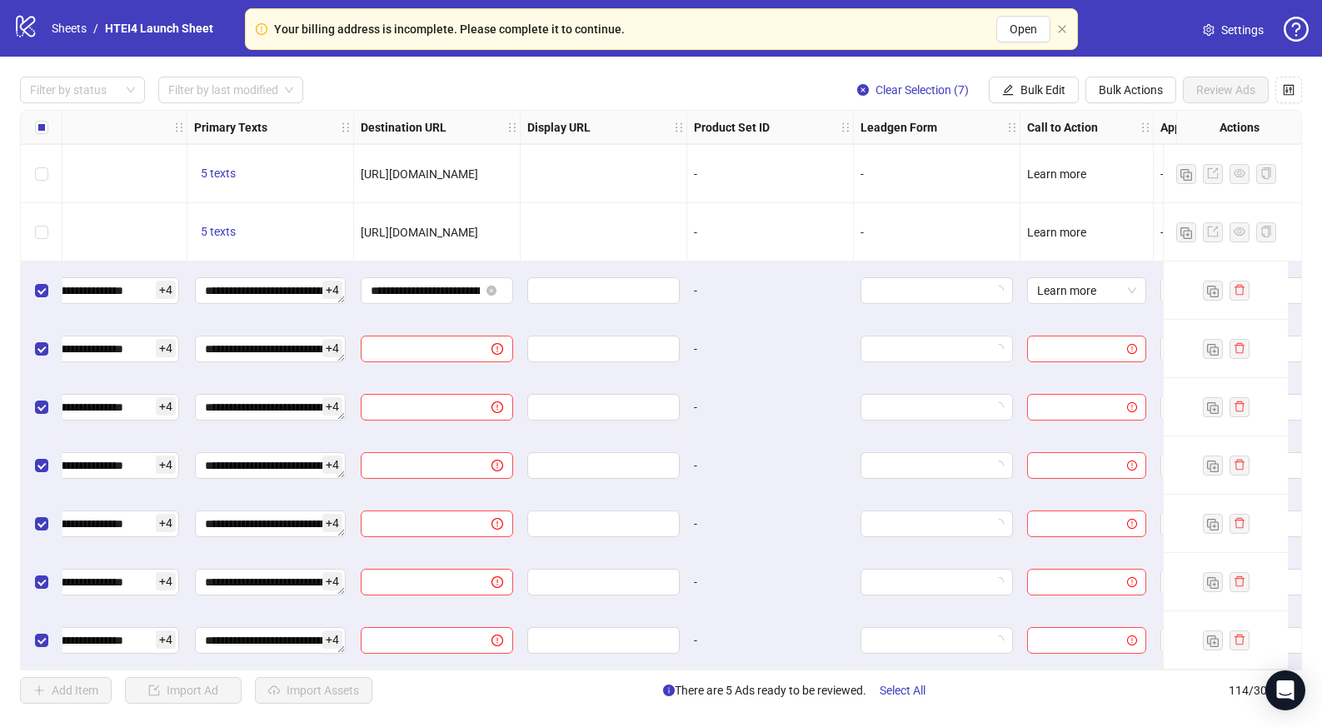
scroll to position [6130, 1314]
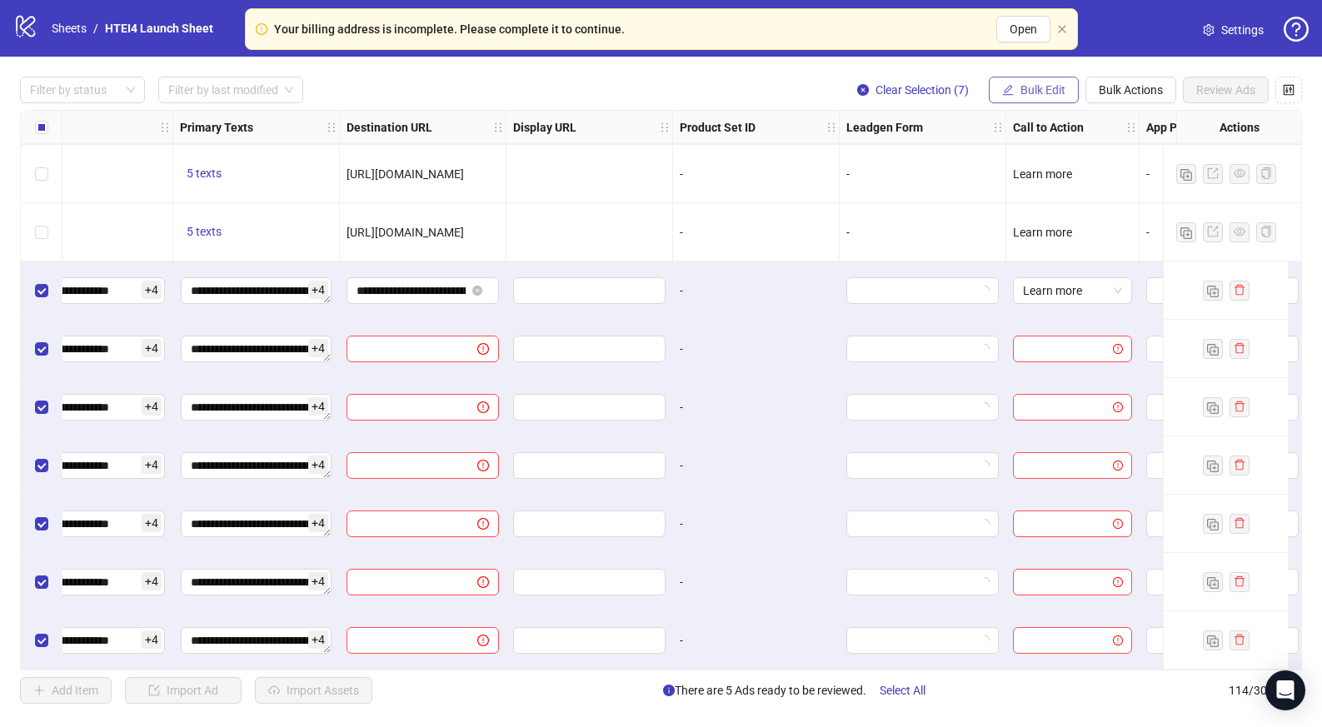
click at [1047, 97] on span "Bulk Edit" at bounding box center [1043, 89] width 45 height 13
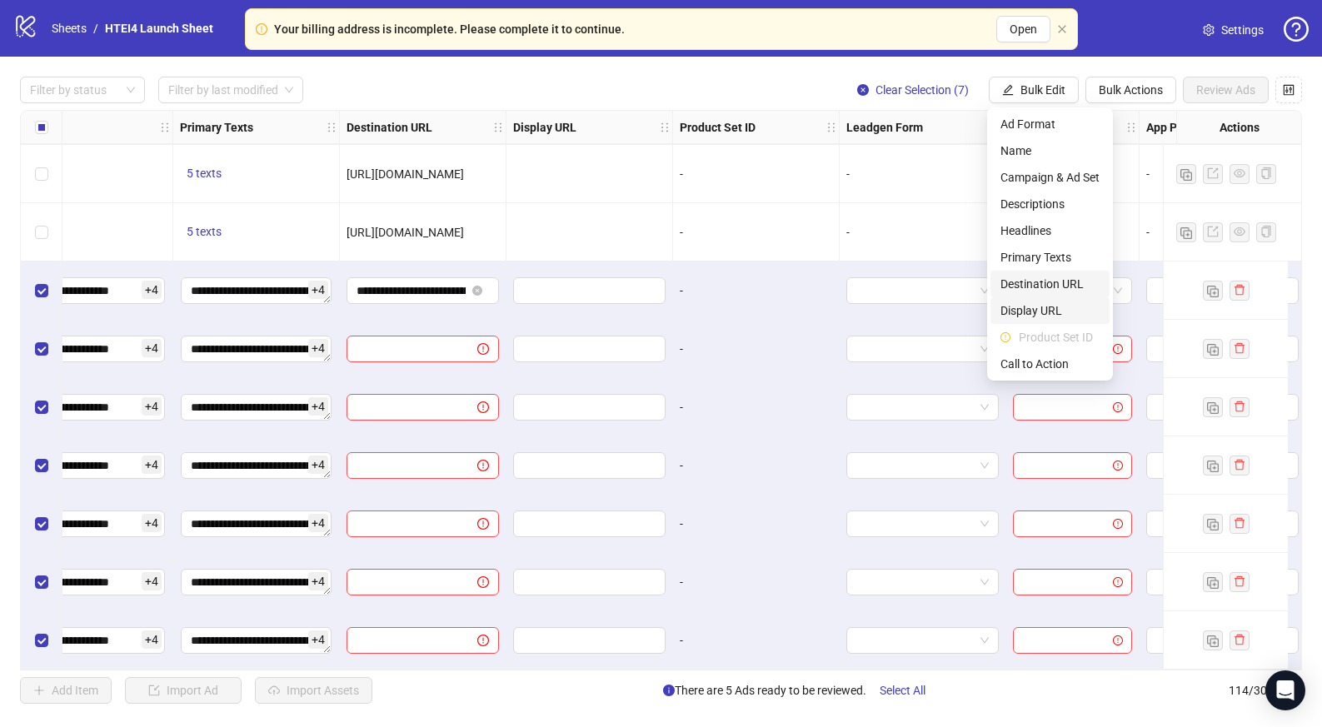
click at [1062, 291] on span "Destination URL" at bounding box center [1050, 284] width 99 height 18
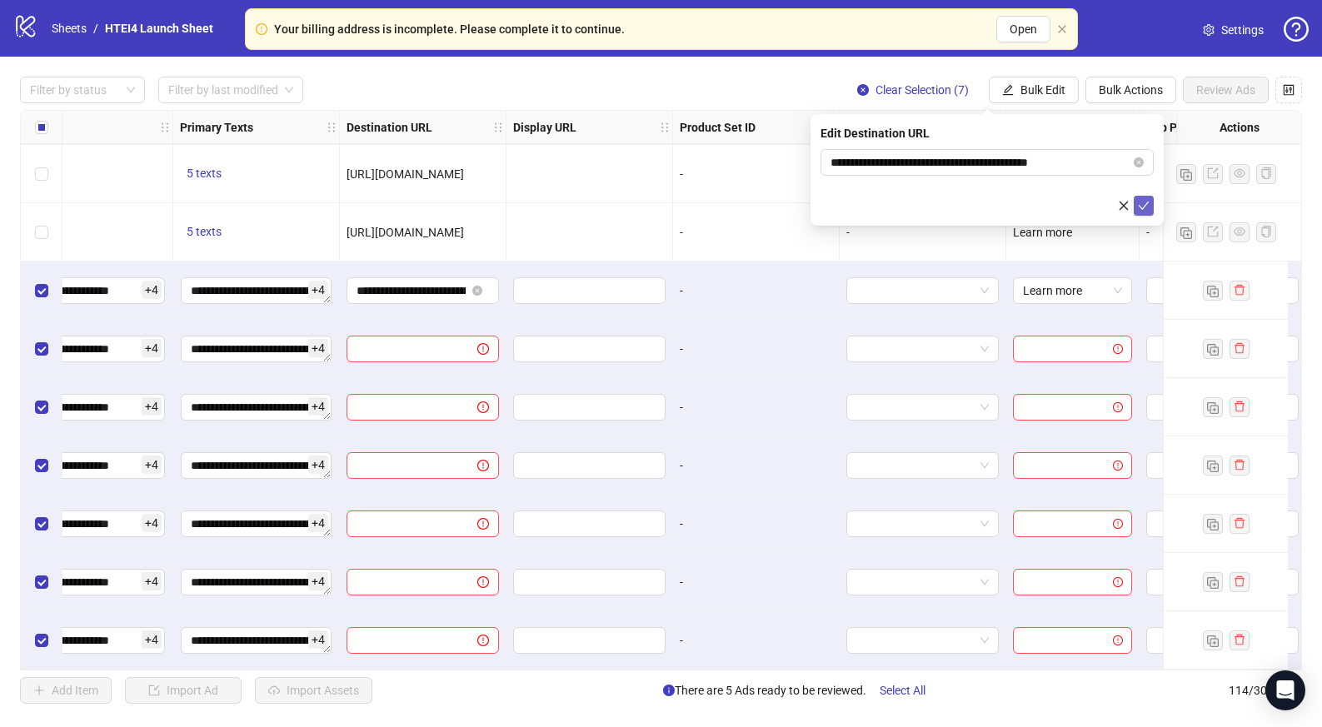
click at [1148, 212] on span "submit" at bounding box center [1144, 205] width 12 height 13
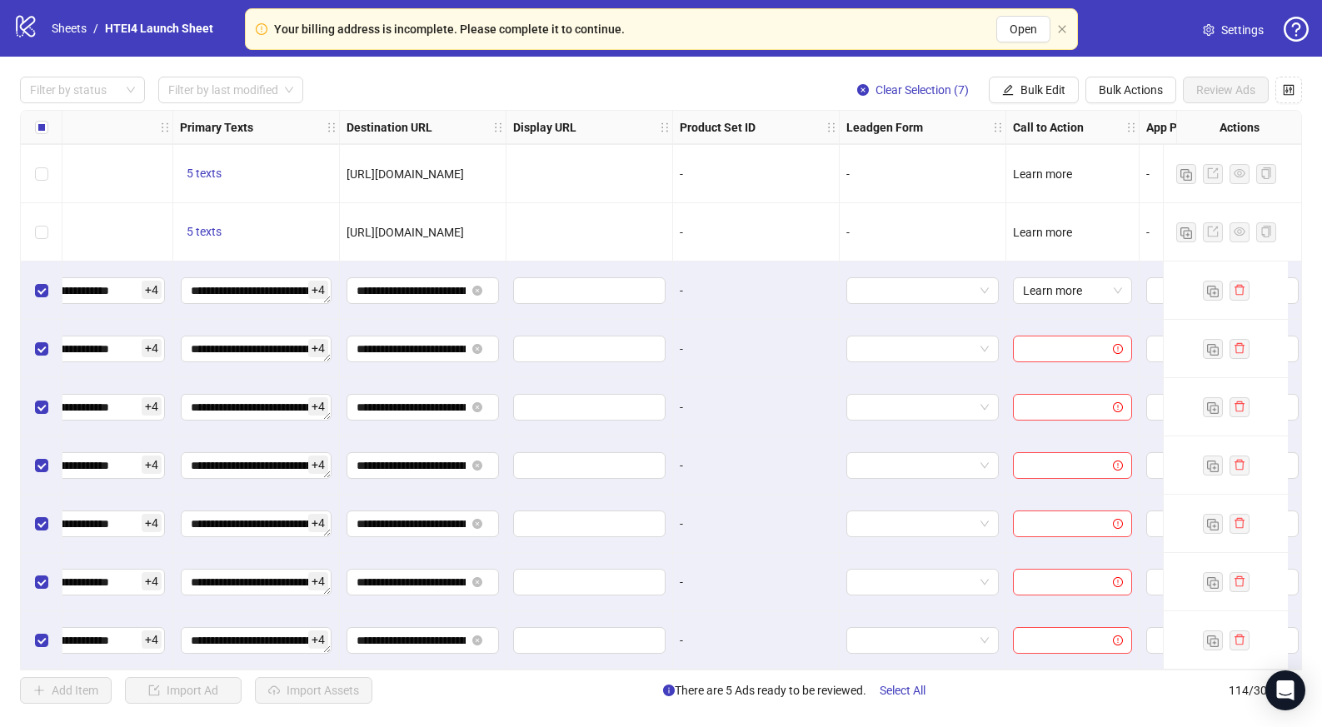
scroll to position [6130, 1457]
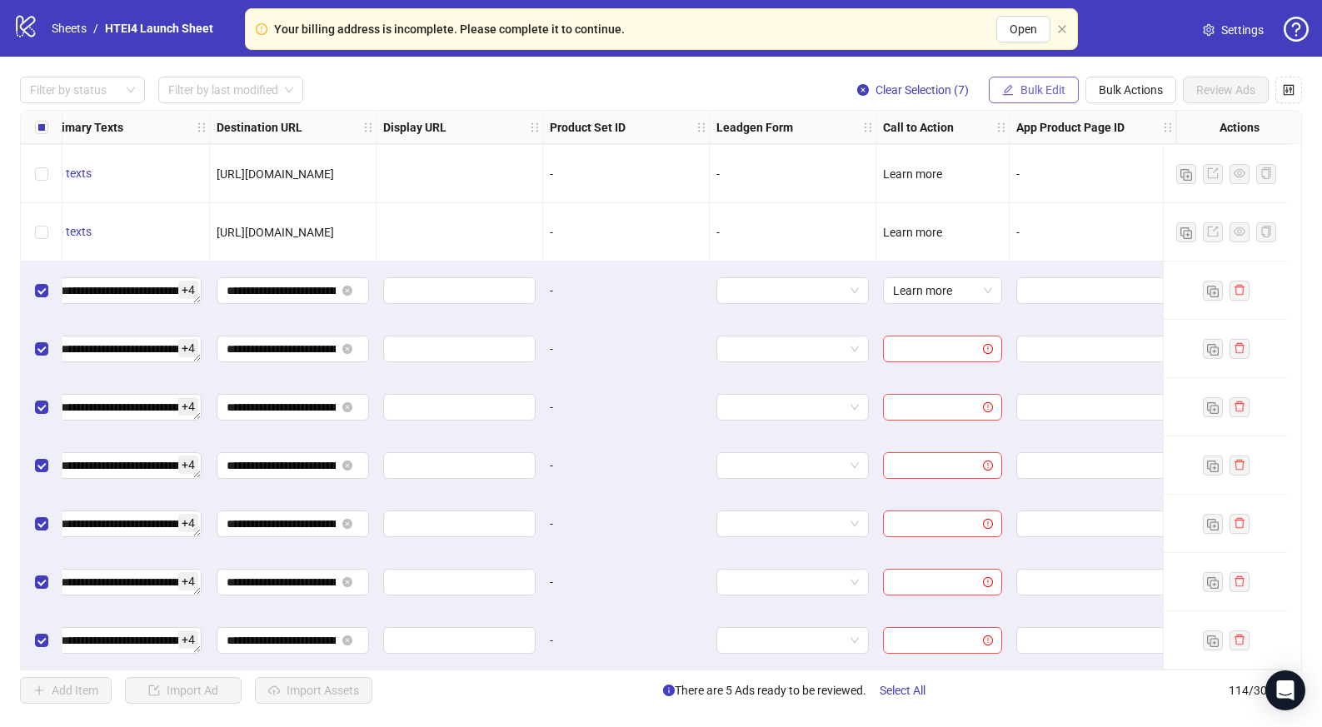
click at [1065, 87] on button "Bulk Edit" at bounding box center [1034, 90] width 90 height 27
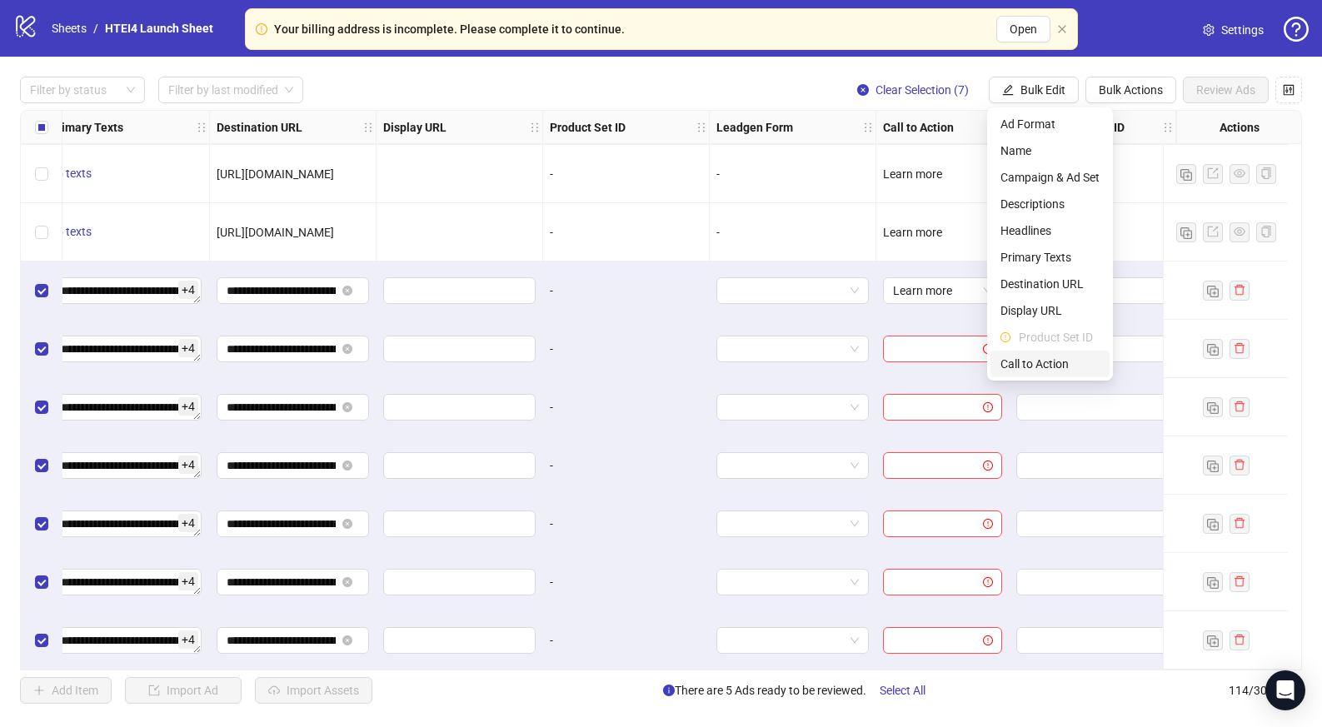
click at [1062, 362] on span "Call to Action" at bounding box center [1050, 364] width 99 height 18
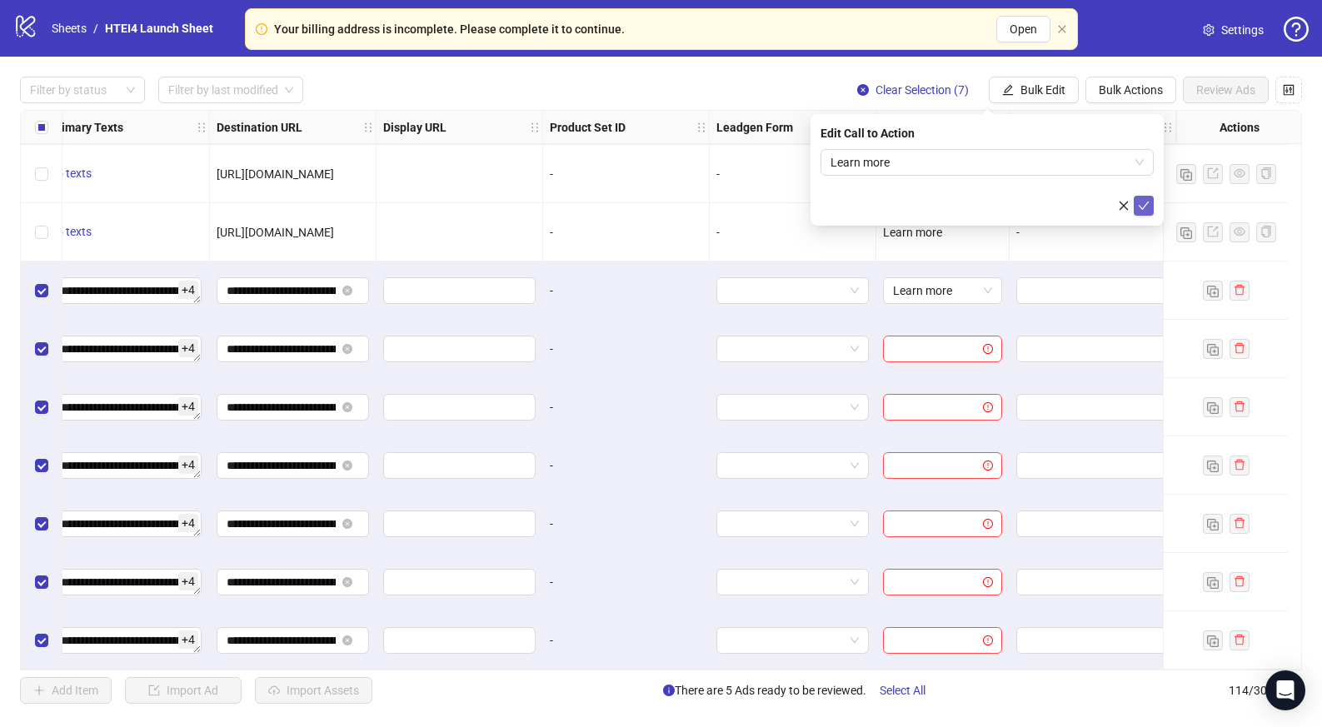
click at [1140, 205] on icon "check" at bounding box center [1144, 206] width 11 height 8
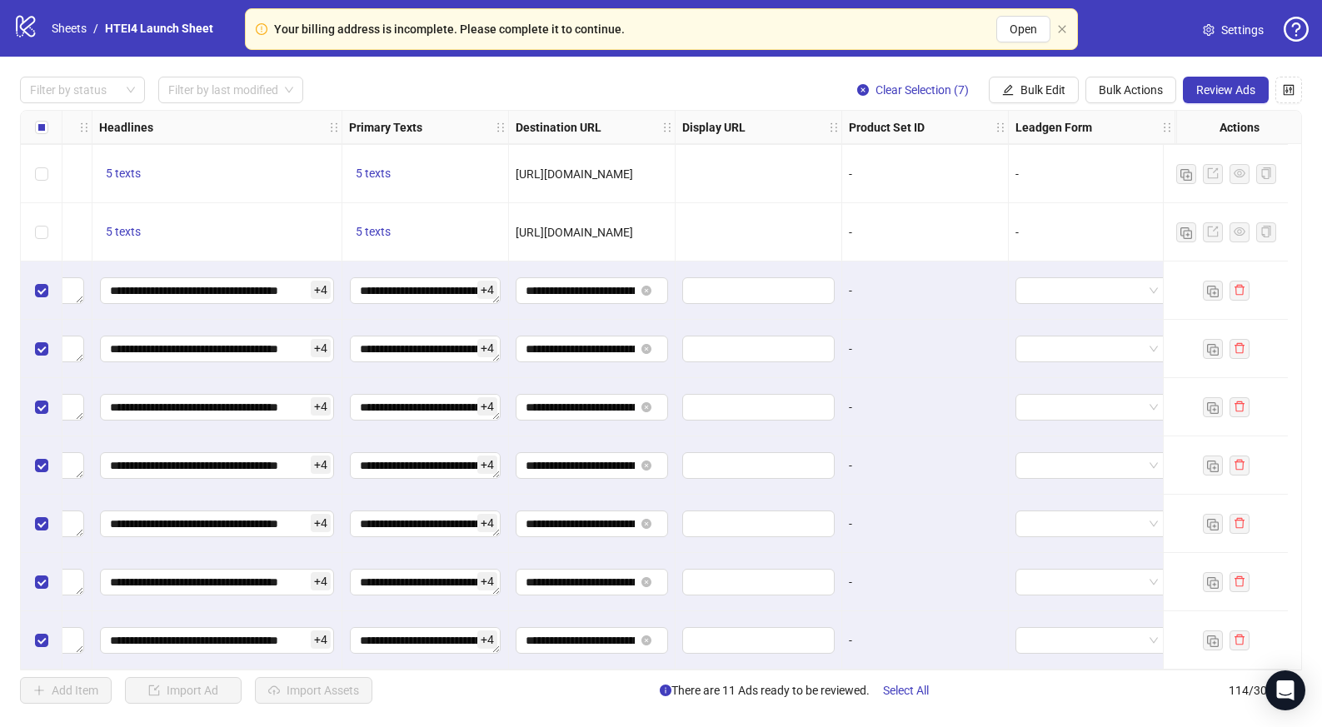
scroll to position [6130, 0]
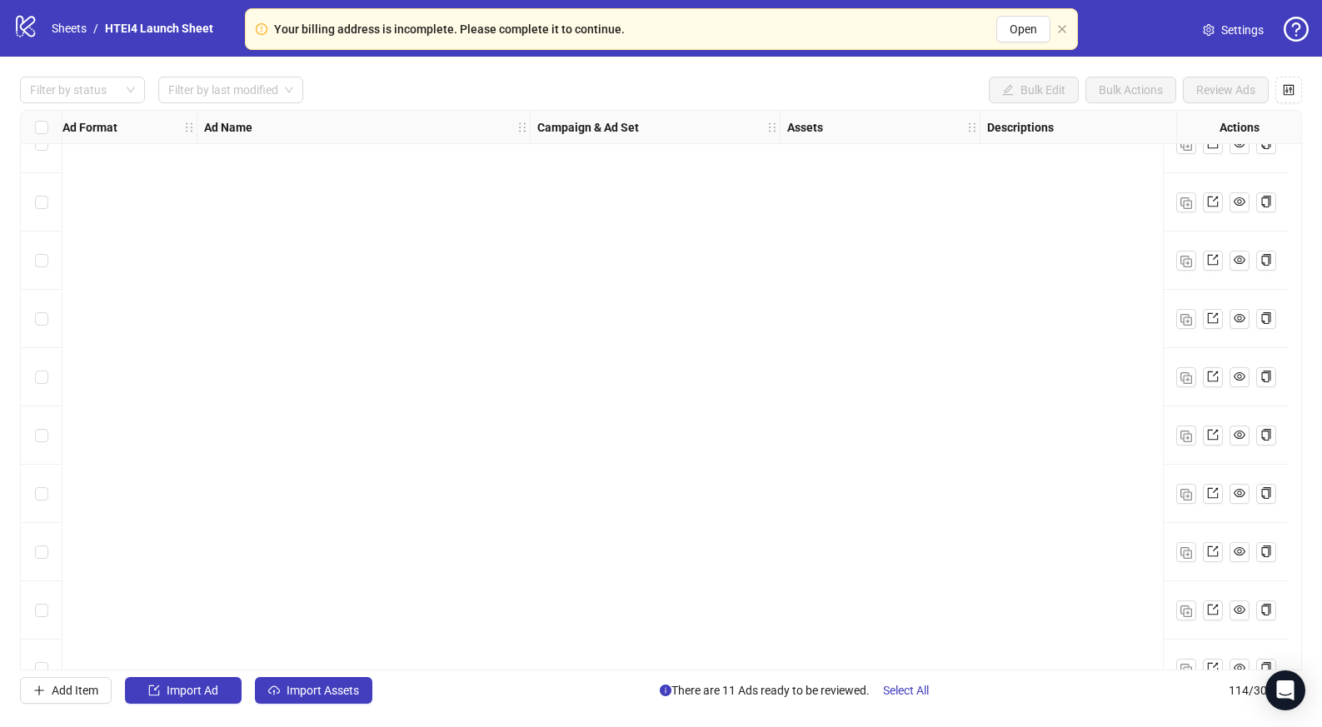
scroll to position [6130, 7]
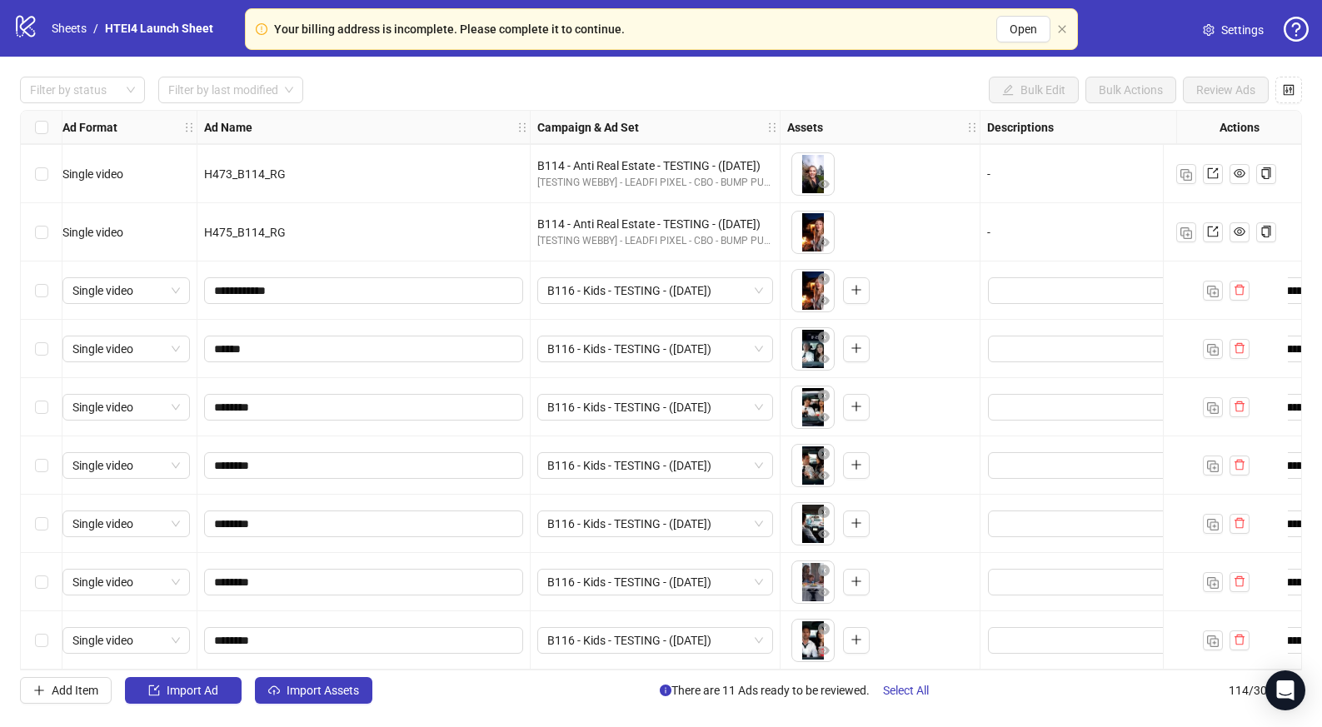
click at [33, 629] on div "Select row 114" at bounding box center [42, 641] width 42 height 58
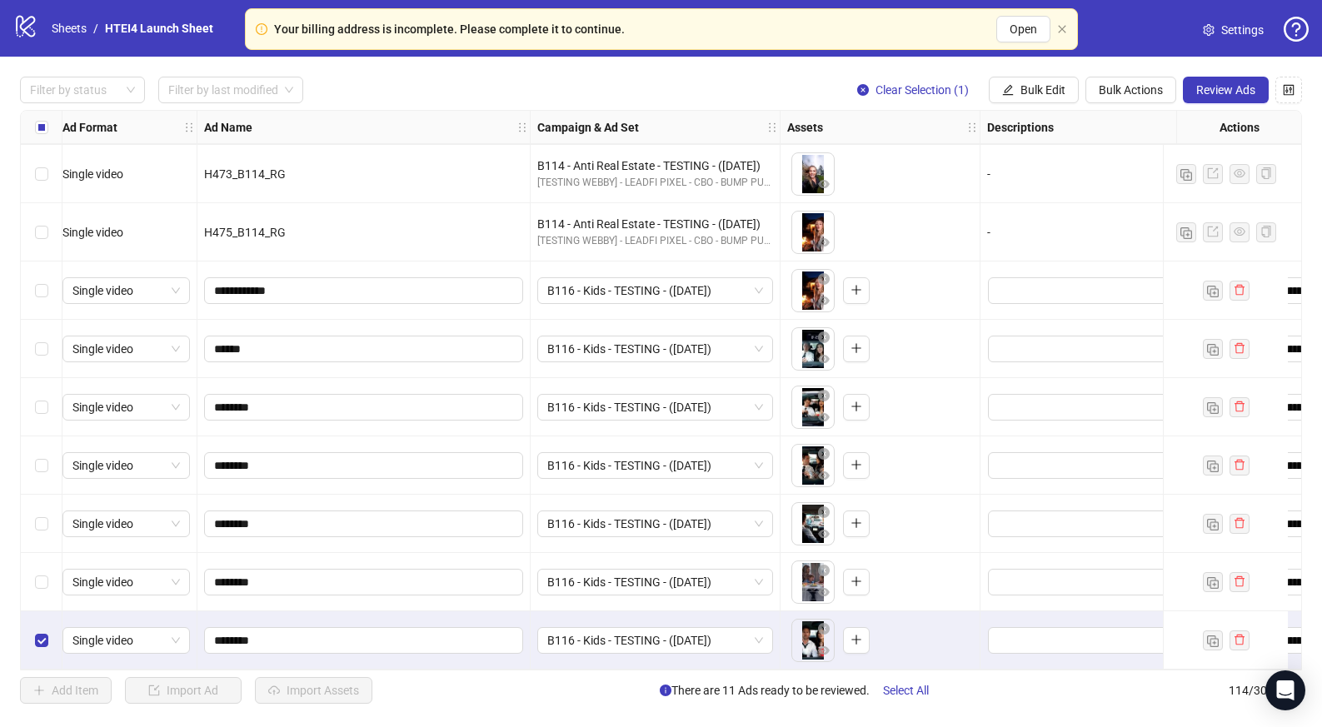
click at [33, 584] on div "Select row 113" at bounding box center [42, 582] width 42 height 58
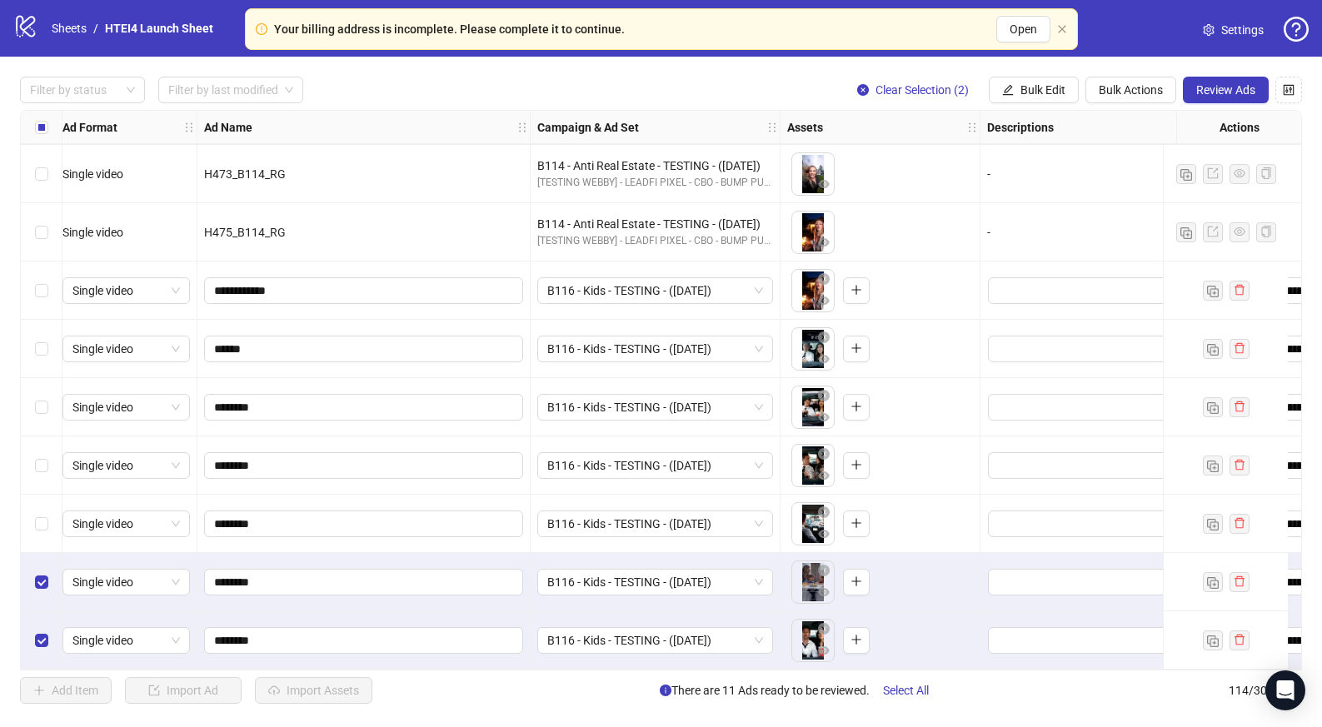
click at [38, 515] on label "Select row 112" at bounding box center [41, 524] width 13 height 18
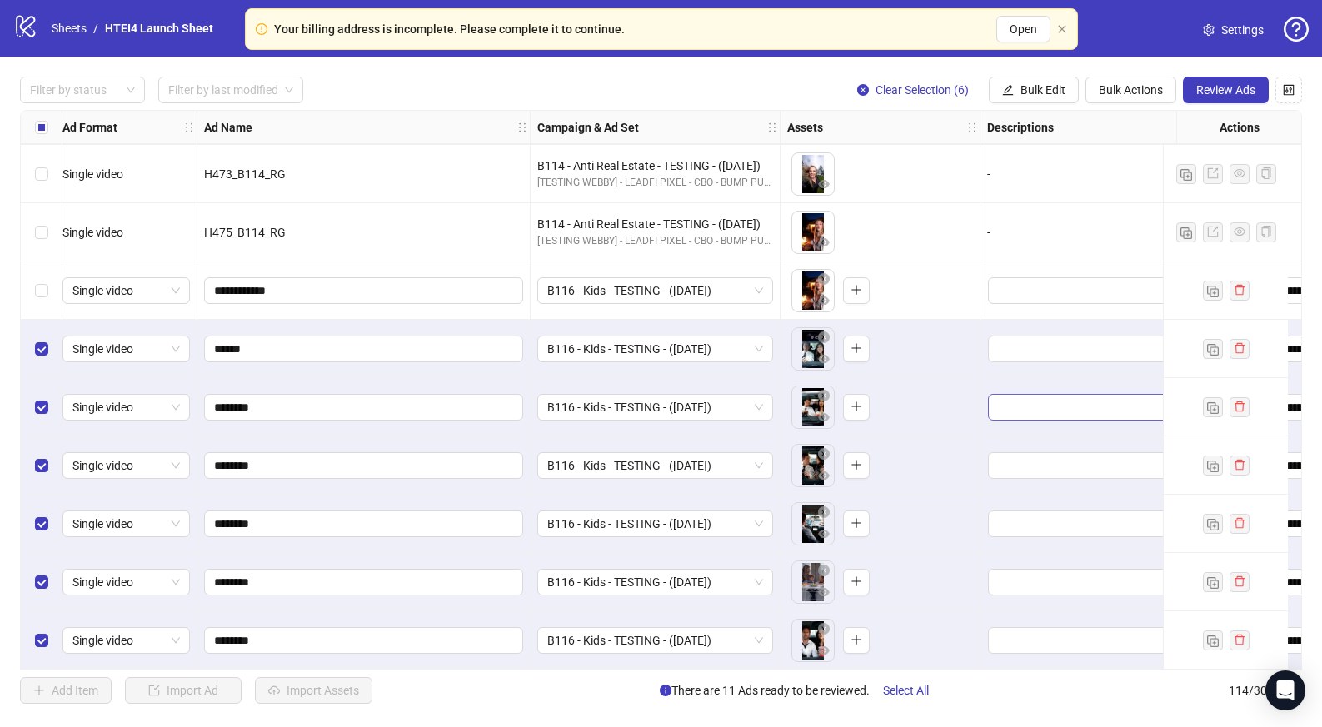
drag, startPoint x: 1250, startPoint y: 90, endPoint x: 1058, endPoint y: 399, distance: 363.7
click at [1062, 399] on div "Filter by status Filter by last modified Clear Selection (6) Bulk Edit Bulk Act…" at bounding box center [661, 390] width 1322 height 667
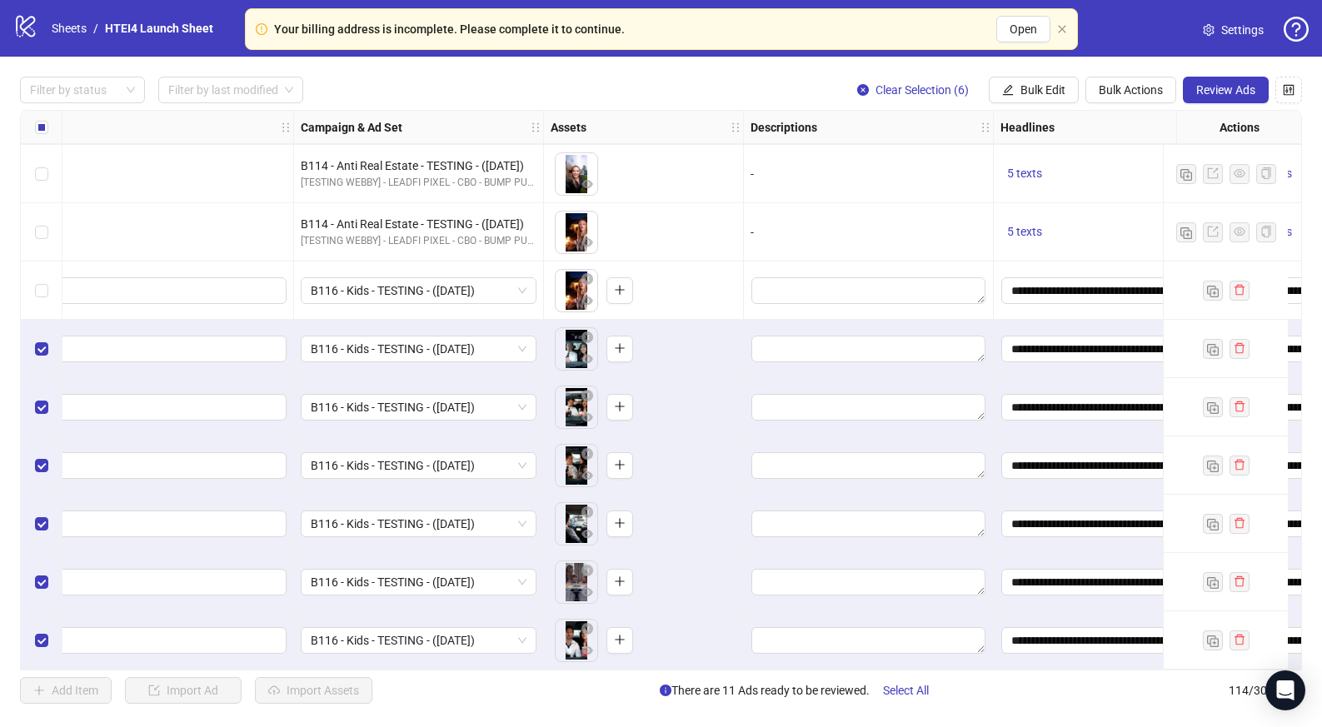
scroll to position [6129, 0]
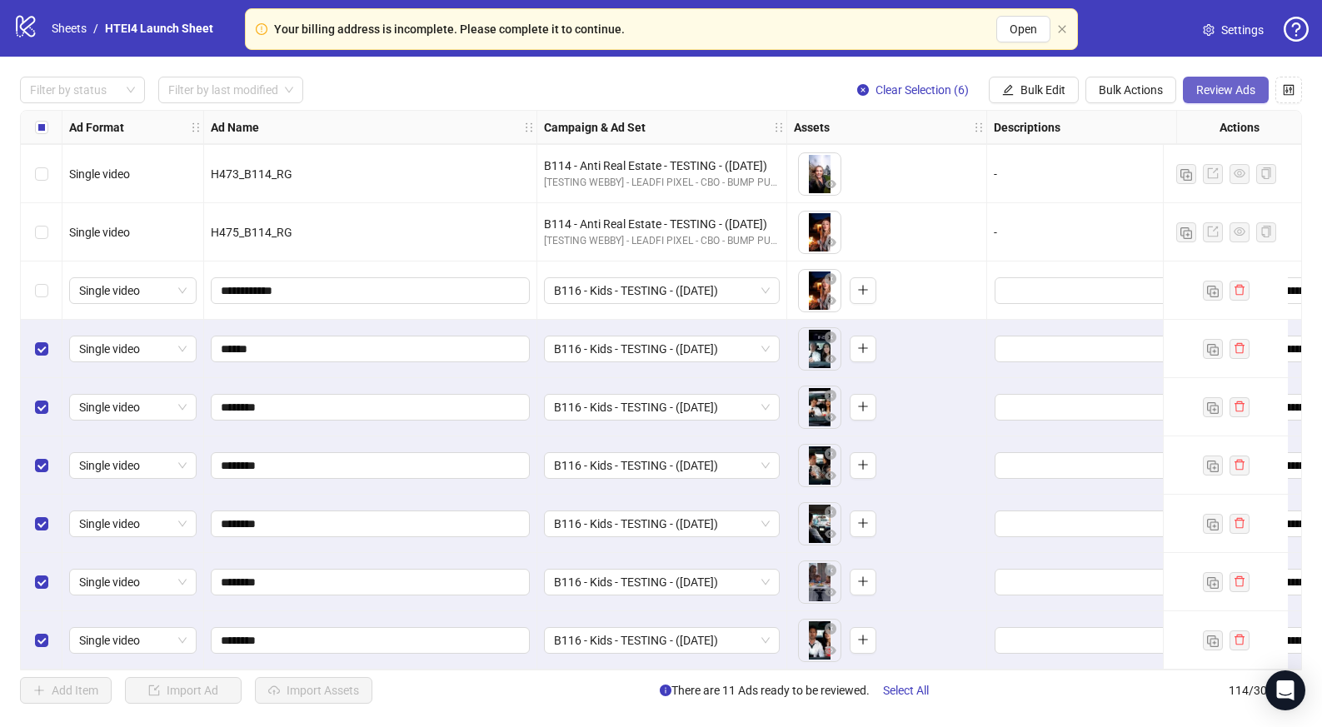
click at [1217, 86] on span "Review Ads" at bounding box center [1226, 89] width 59 height 13
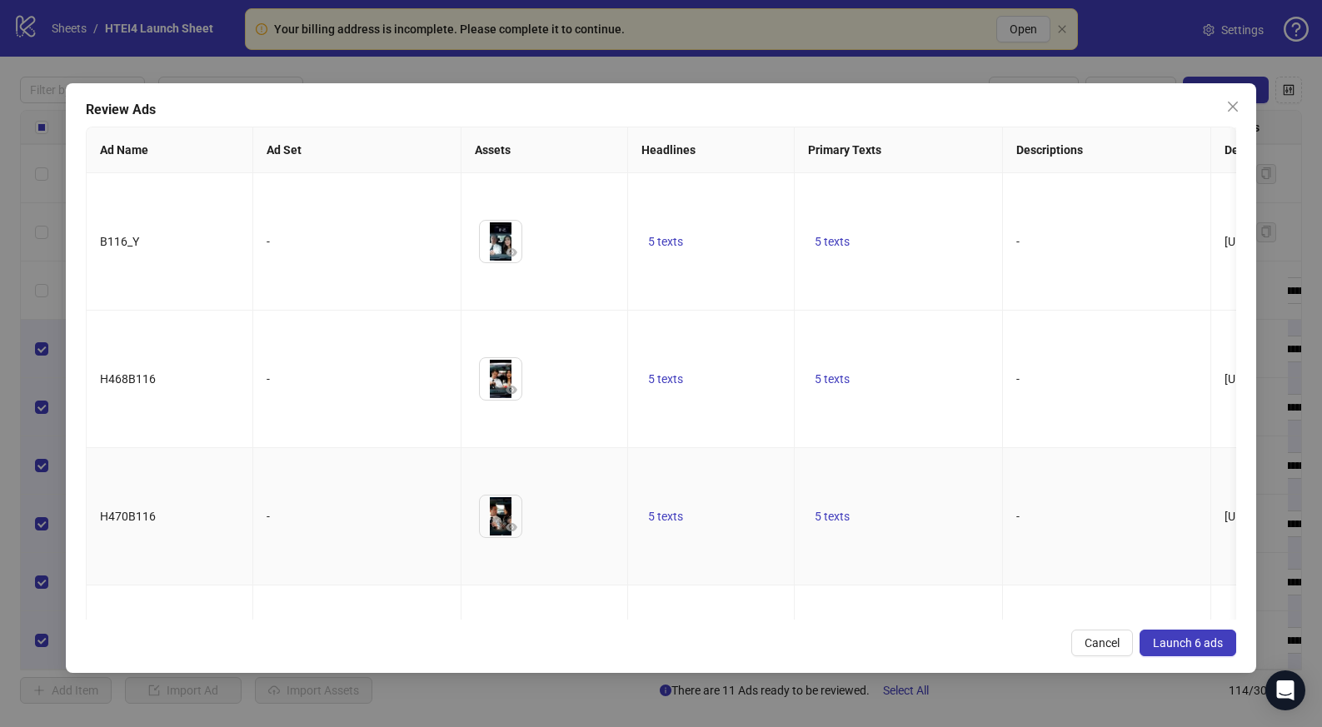
scroll to position [268, 0]
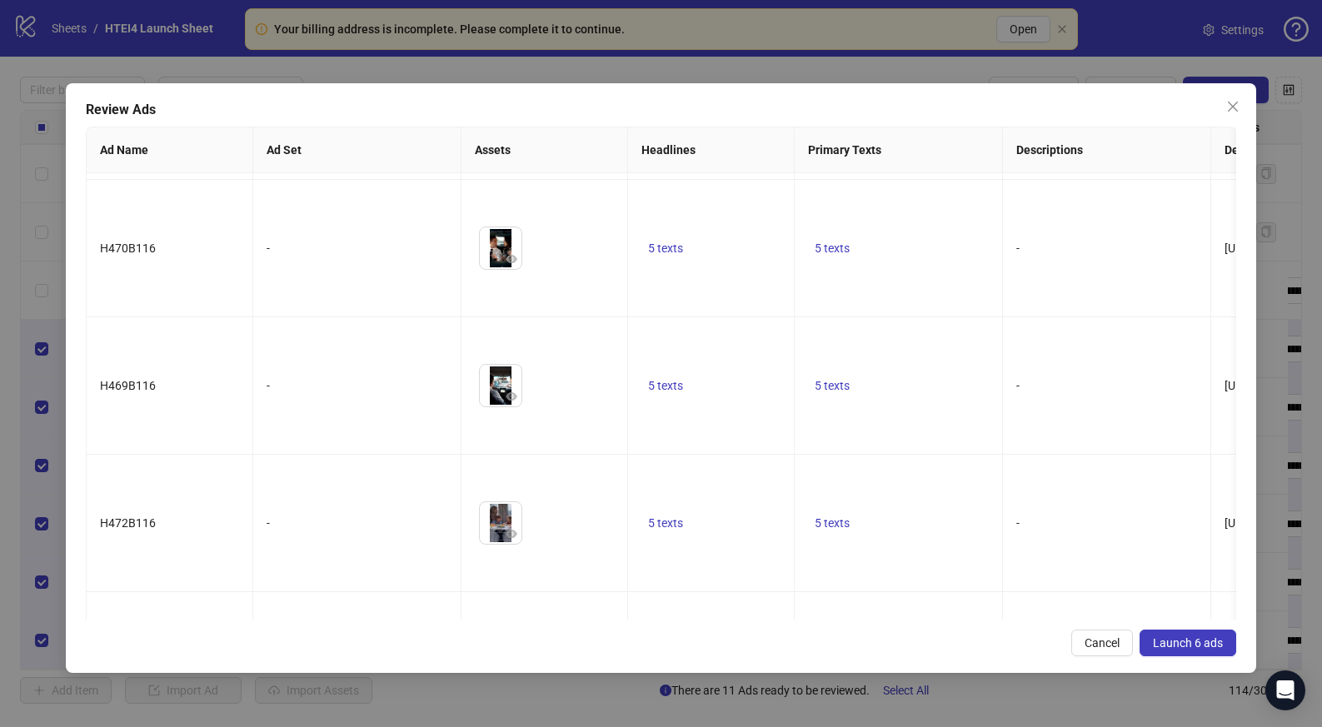
click at [1220, 638] on span "Launch 6 ads" at bounding box center [1188, 643] width 70 height 13
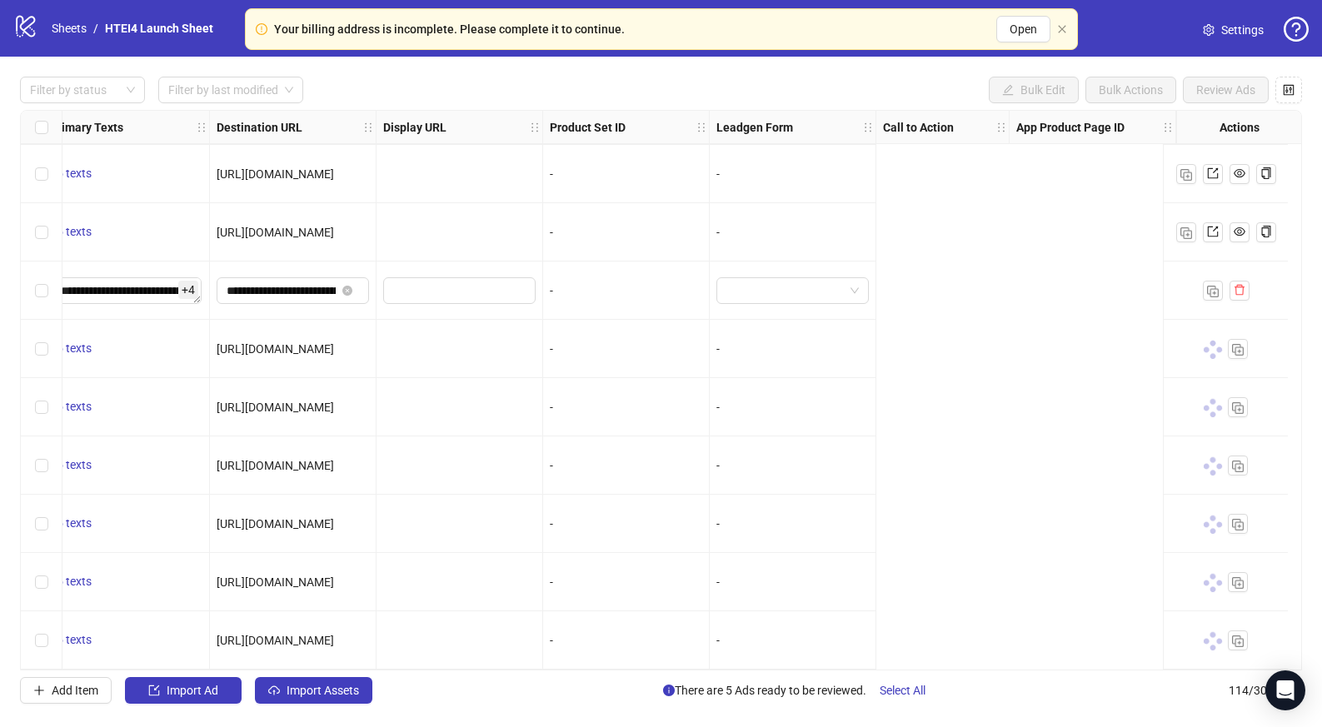
scroll to position [6130, 0]
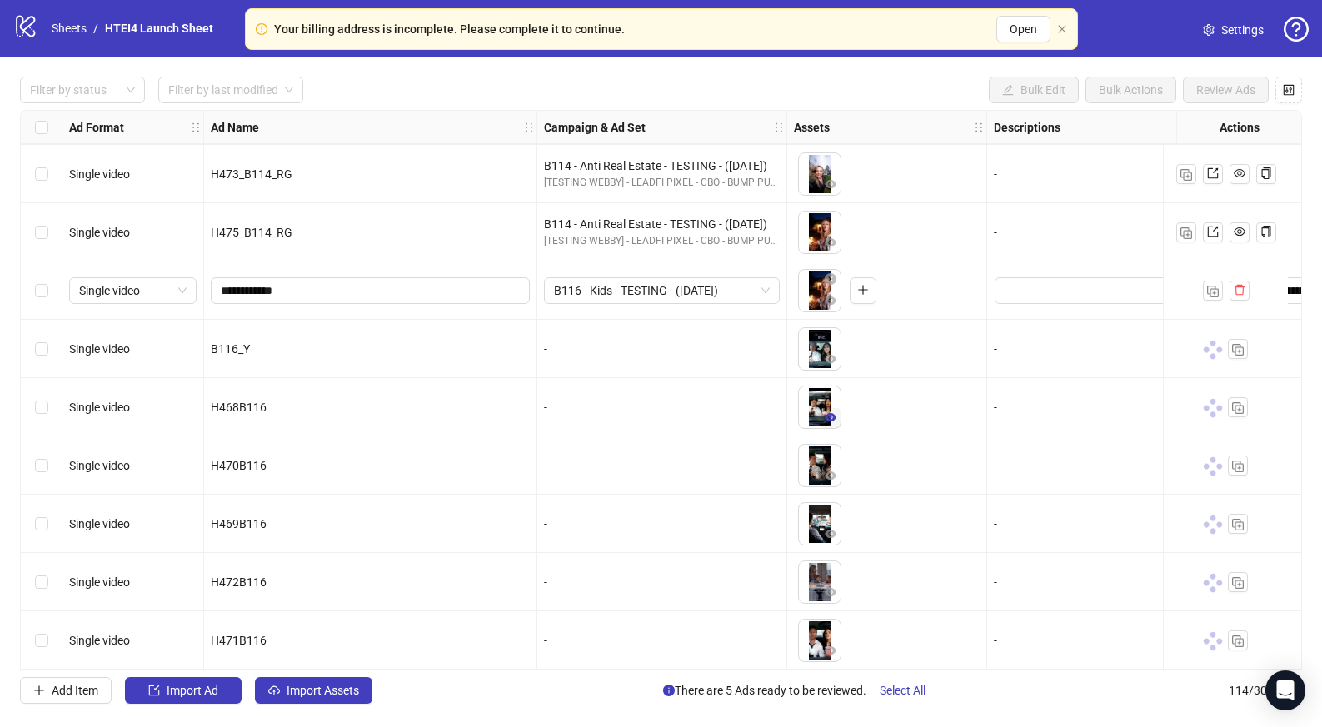
click at [837, 411] on button "button" at bounding box center [831, 418] width 20 height 20
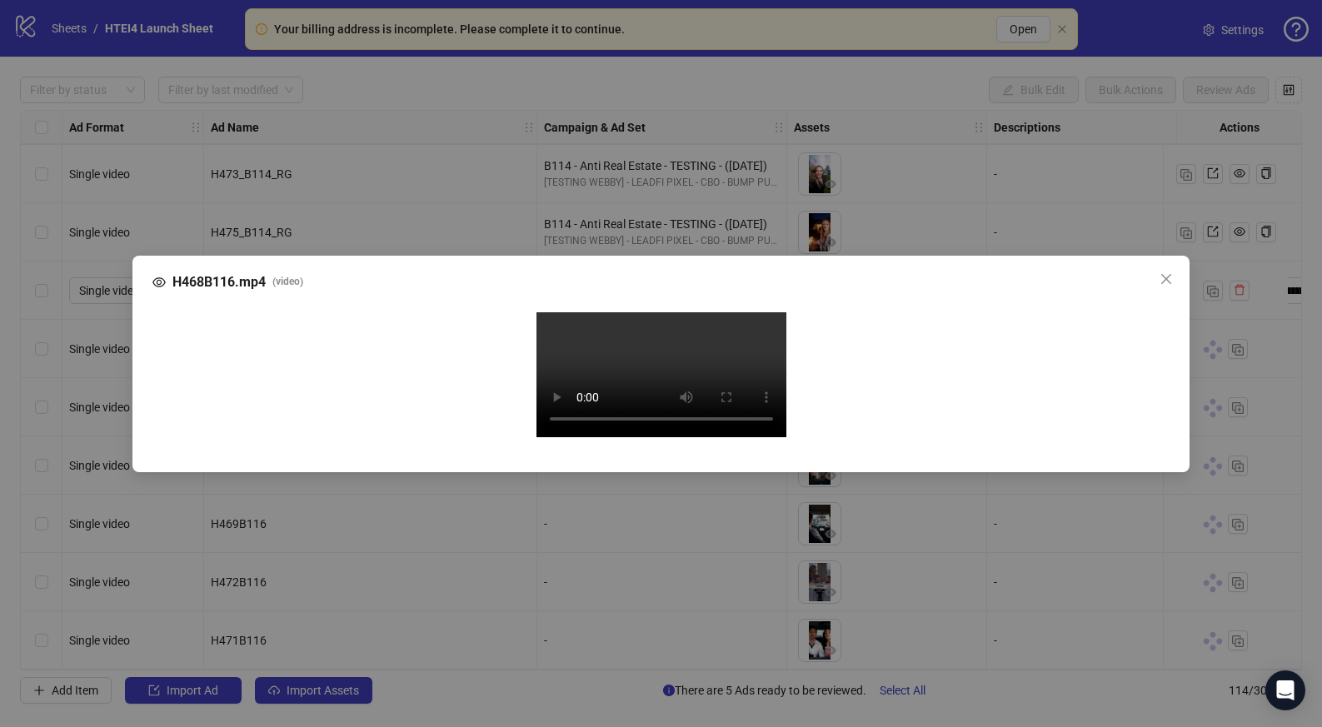
click at [56, 376] on div "H468B116.mp4 ( video ) Your browser does not support the video tag." at bounding box center [661, 363] width 1322 height 727
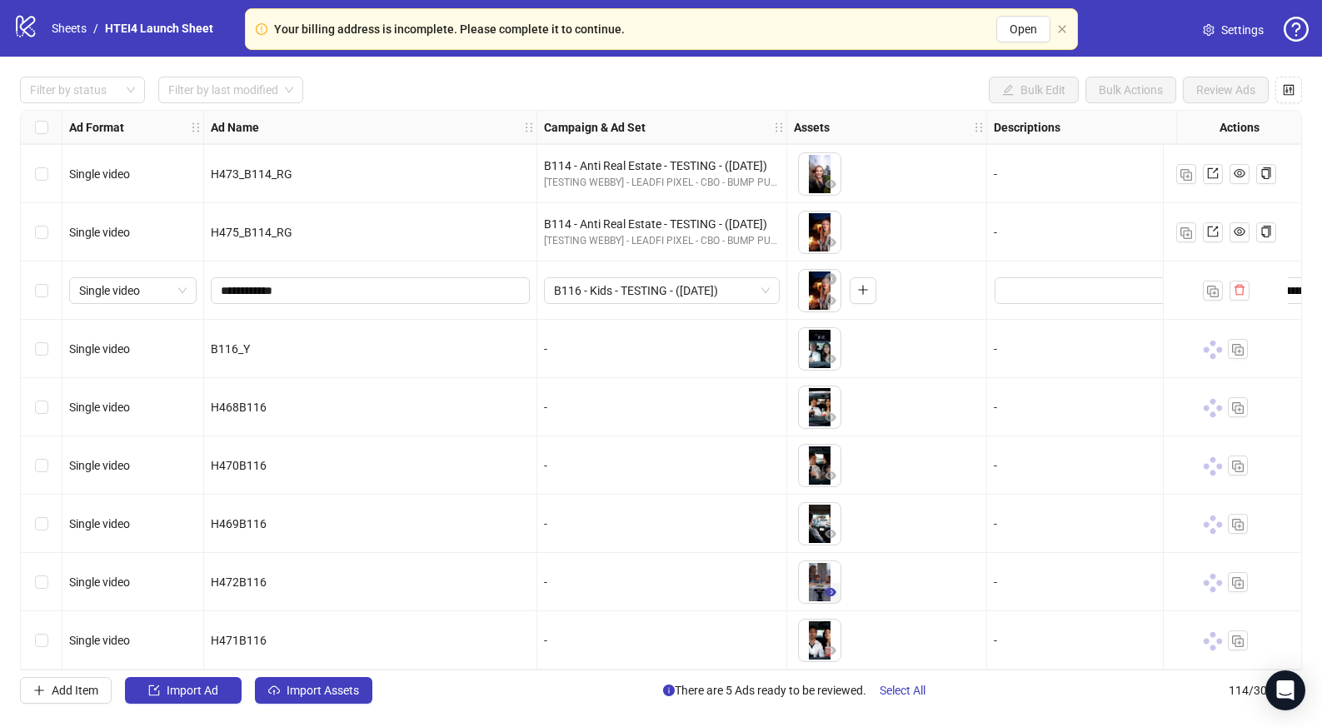
click at [825, 587] on icon "eye" at bounding box center [831, 593] width 12 height 12
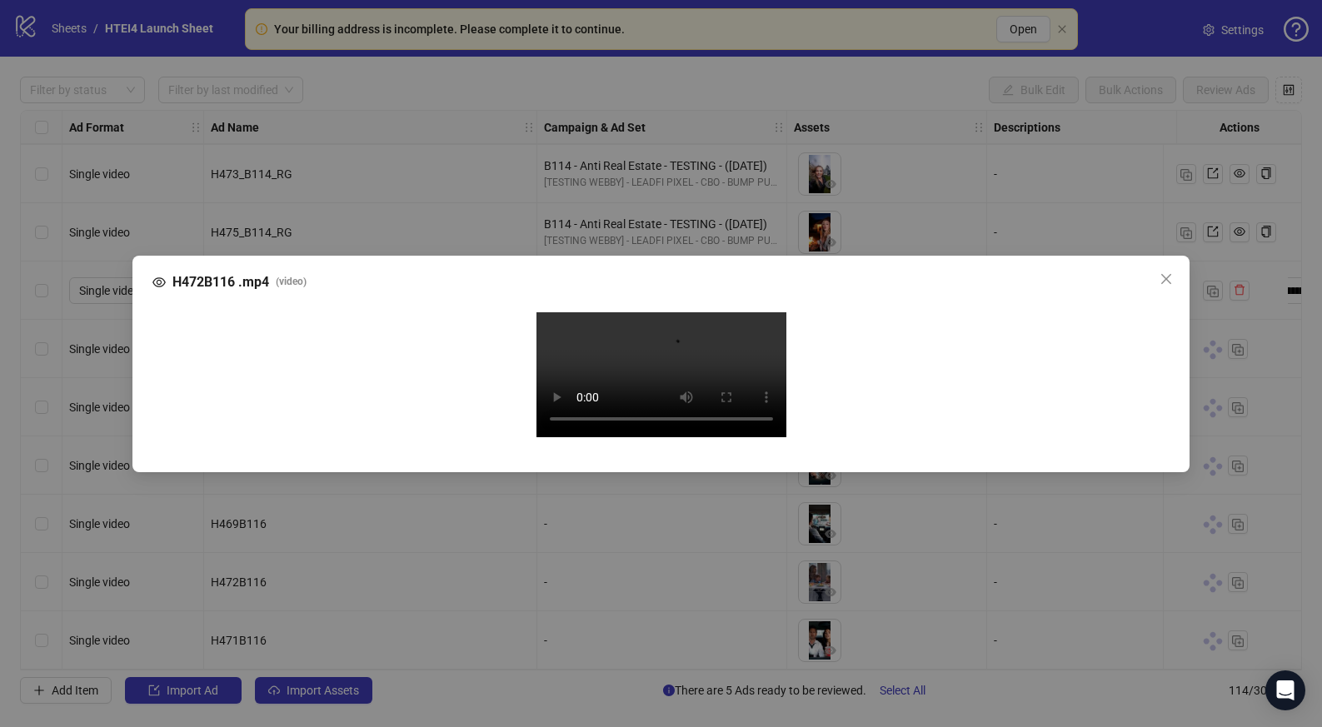
click at [612, 412] on video "Your browser does not support the video tag." at bounding box center [662, 374] width 250 height 125
click at [170, 312] on div "Your browser does not support the video tag." at bounding box center [662, 377] width 992 height 130
click at [95, 263] on div "H472B116 .mp4 ( video ) Your browser does not support the video tag." at bounding box center [661, 363] width 1322 height 727
